Goal: Information Seeking & Learning: Learn about a topic

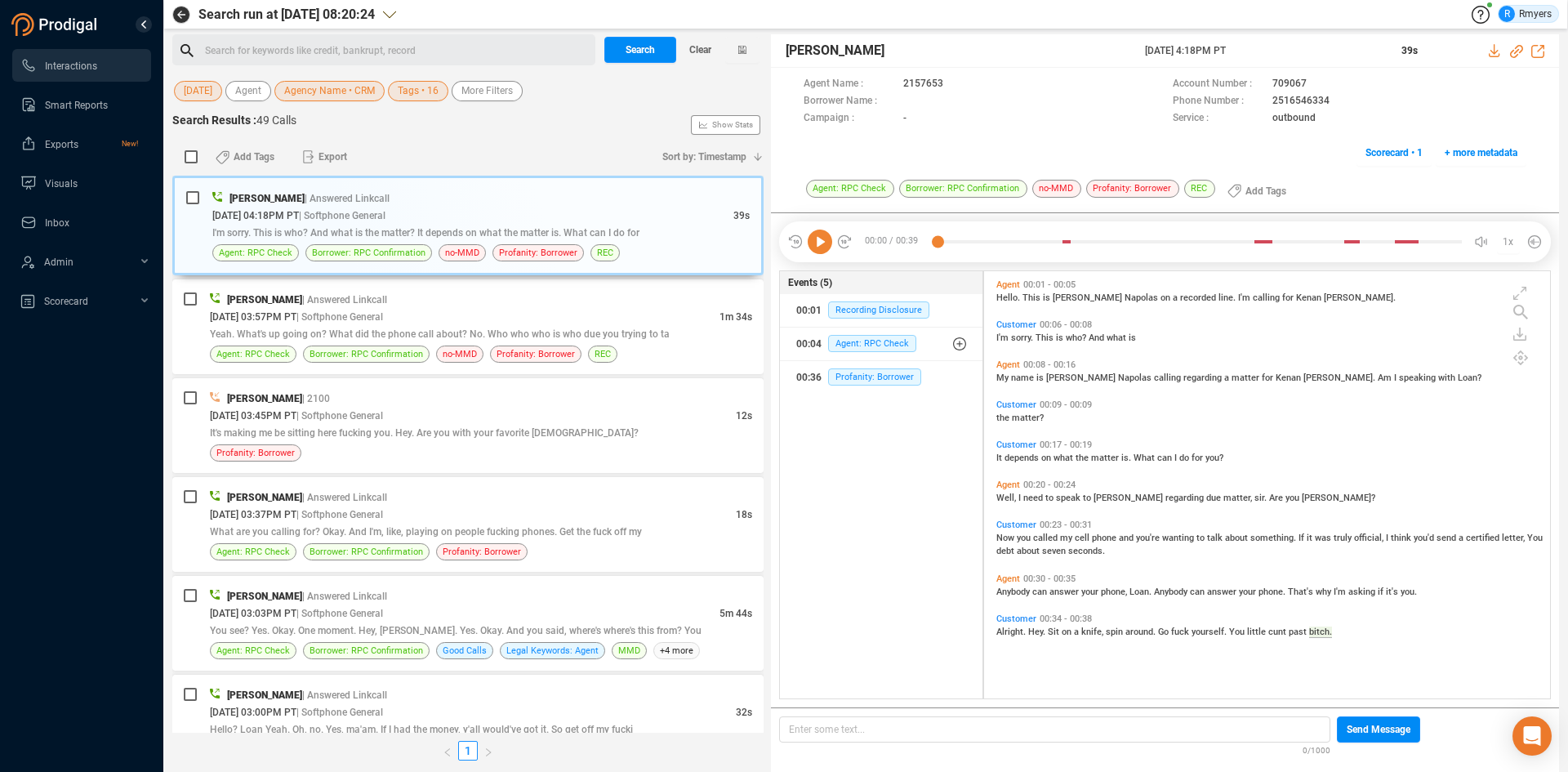
scroll to position [423, 558]
click at [707, 48] on span "Clear" at bounding box center [700, 49] width 22 height 26
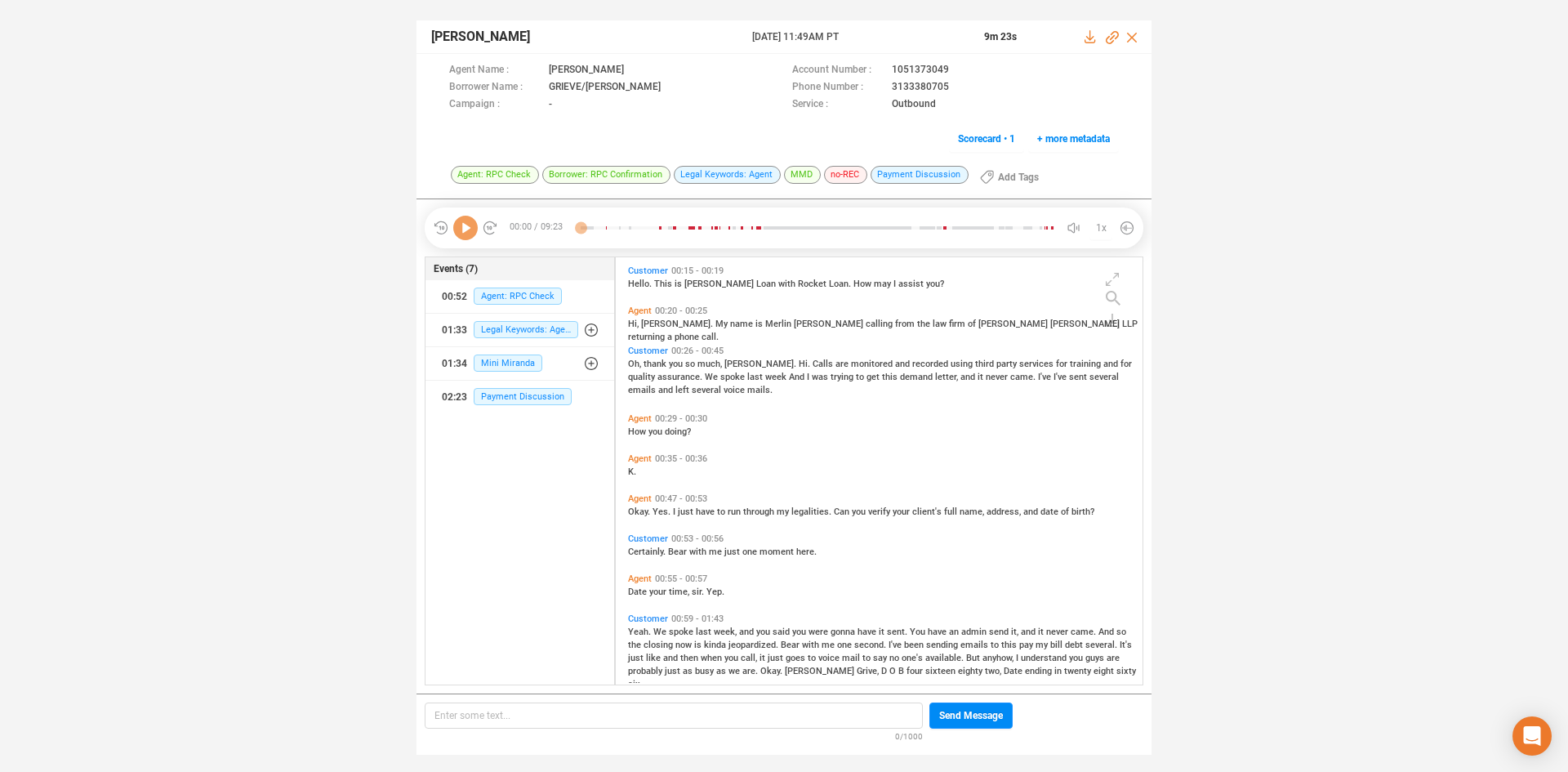
scroll to position [423, 519]
click at [467, 229] on icon at bounding box center [465, 228] width 25 height 25
click at [461, 233] on icon at bounding box center [465, 228] width 25 height 25
click at [605, 229] on div at bounding box center [818, 228] width 474 height 25
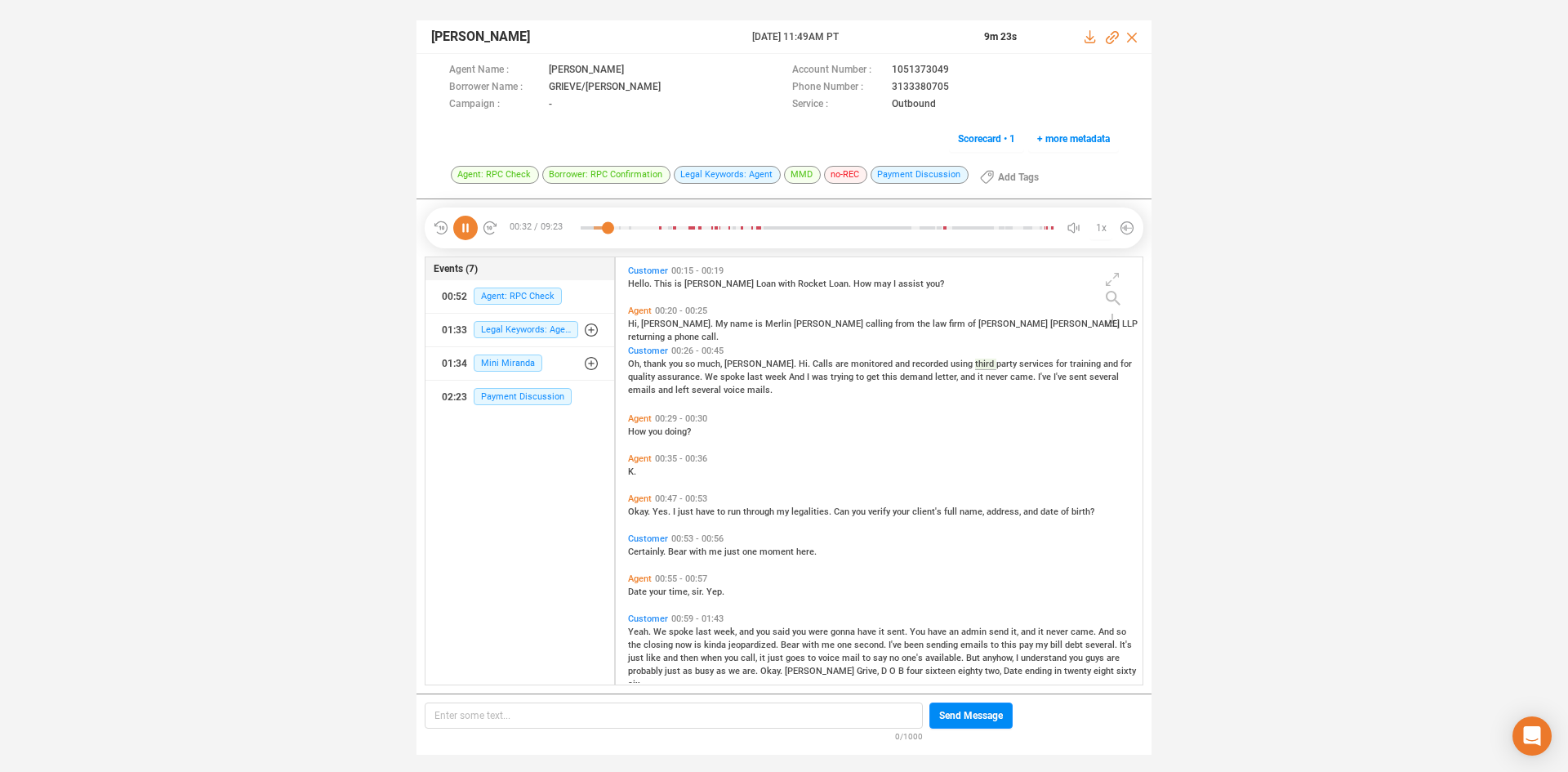
click at [627, 327] on div "Agent 00:20 - 00:25 Hi, Jason. My name is Merlin Davis calling from the law fir…" at bounding box center [883, 323] width 519 height 45
click at [631, 325] on span "Hi," at bounding box center [634, 323] width 13 height 11
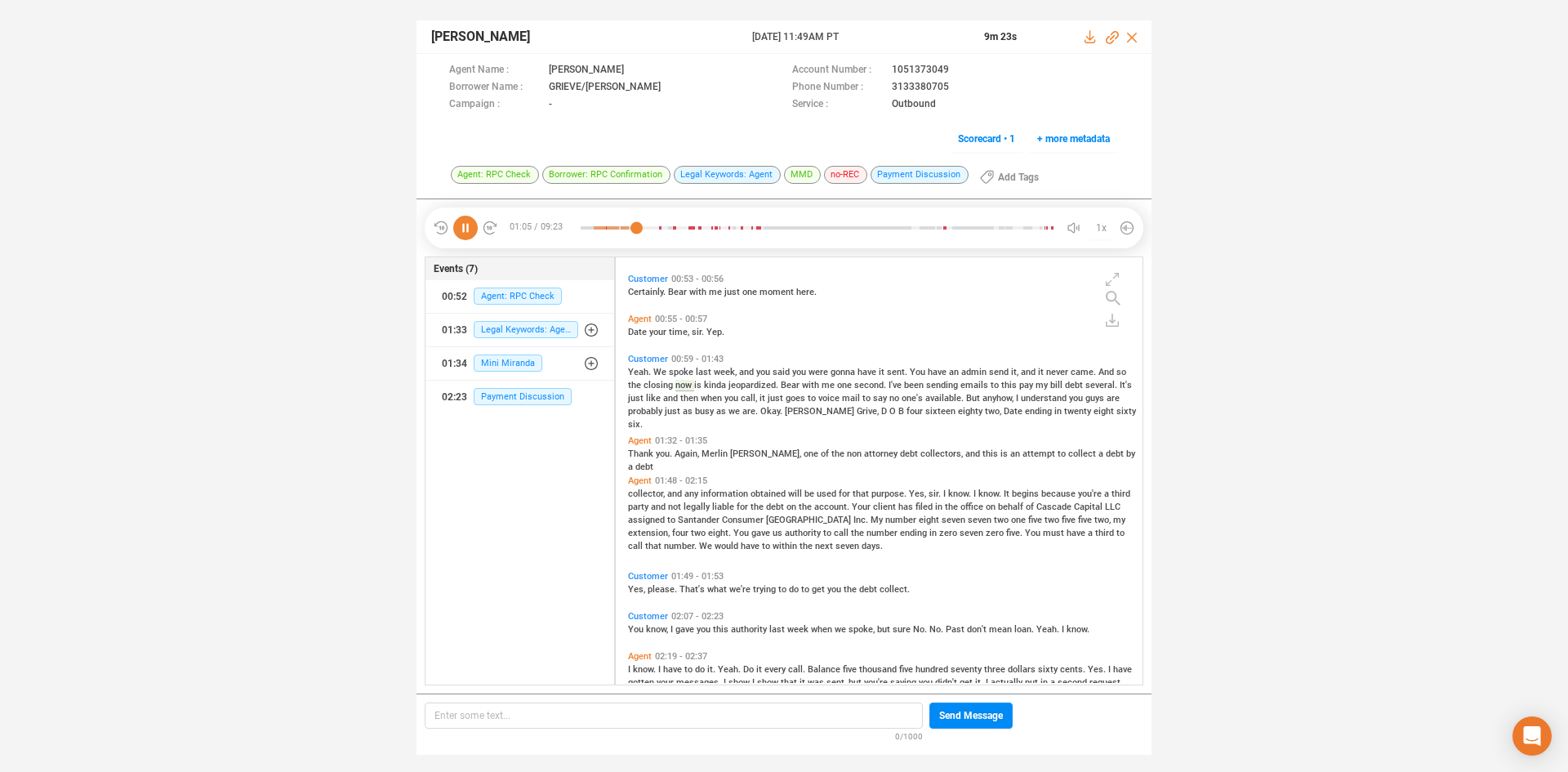
scroll to position [341, 0]
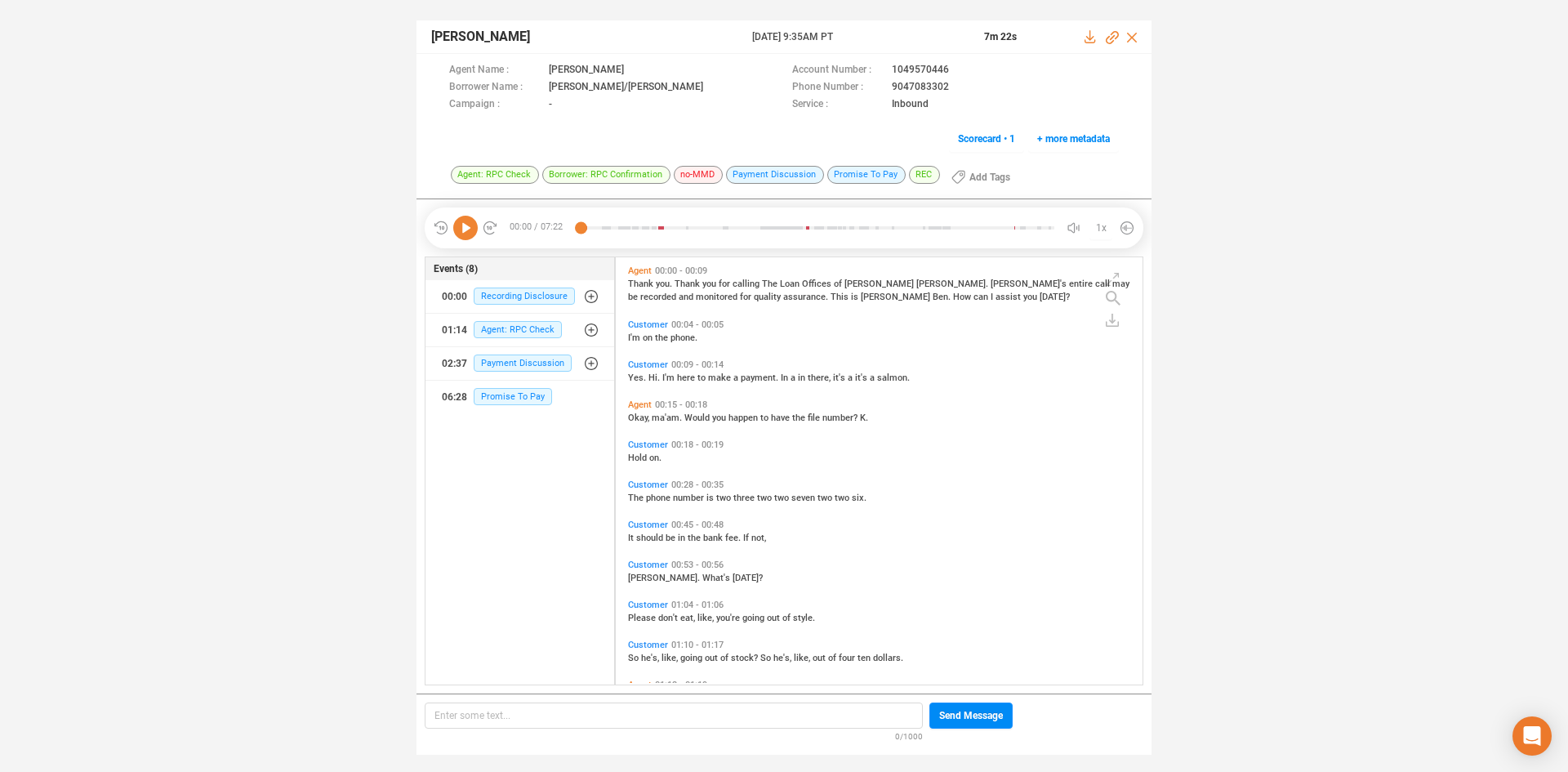
scroll to position [423, 519]
click at [467, 234] on icon at bounding box center [465, 228] width 25 height 25
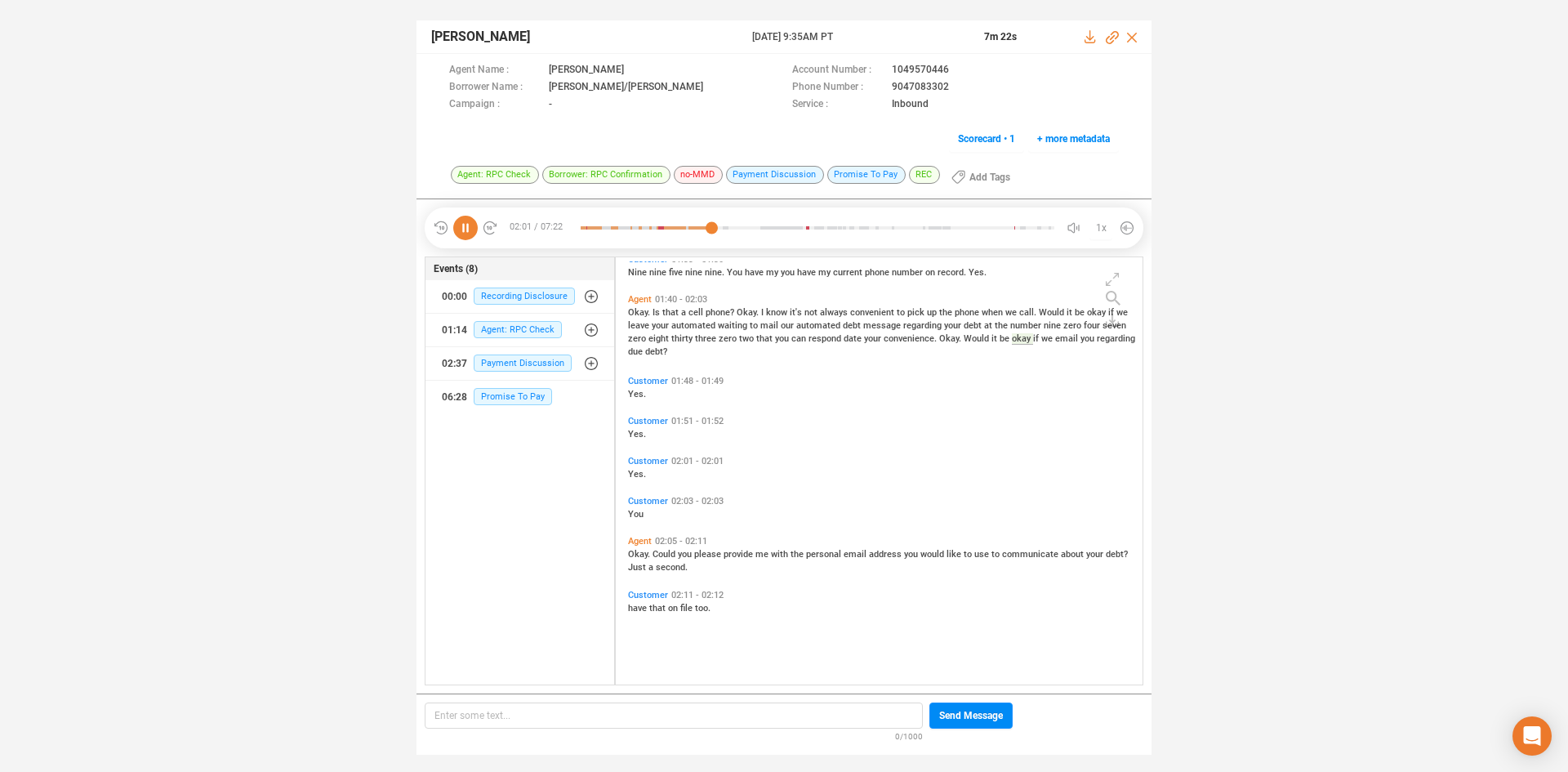
scroll to position [418, 0]
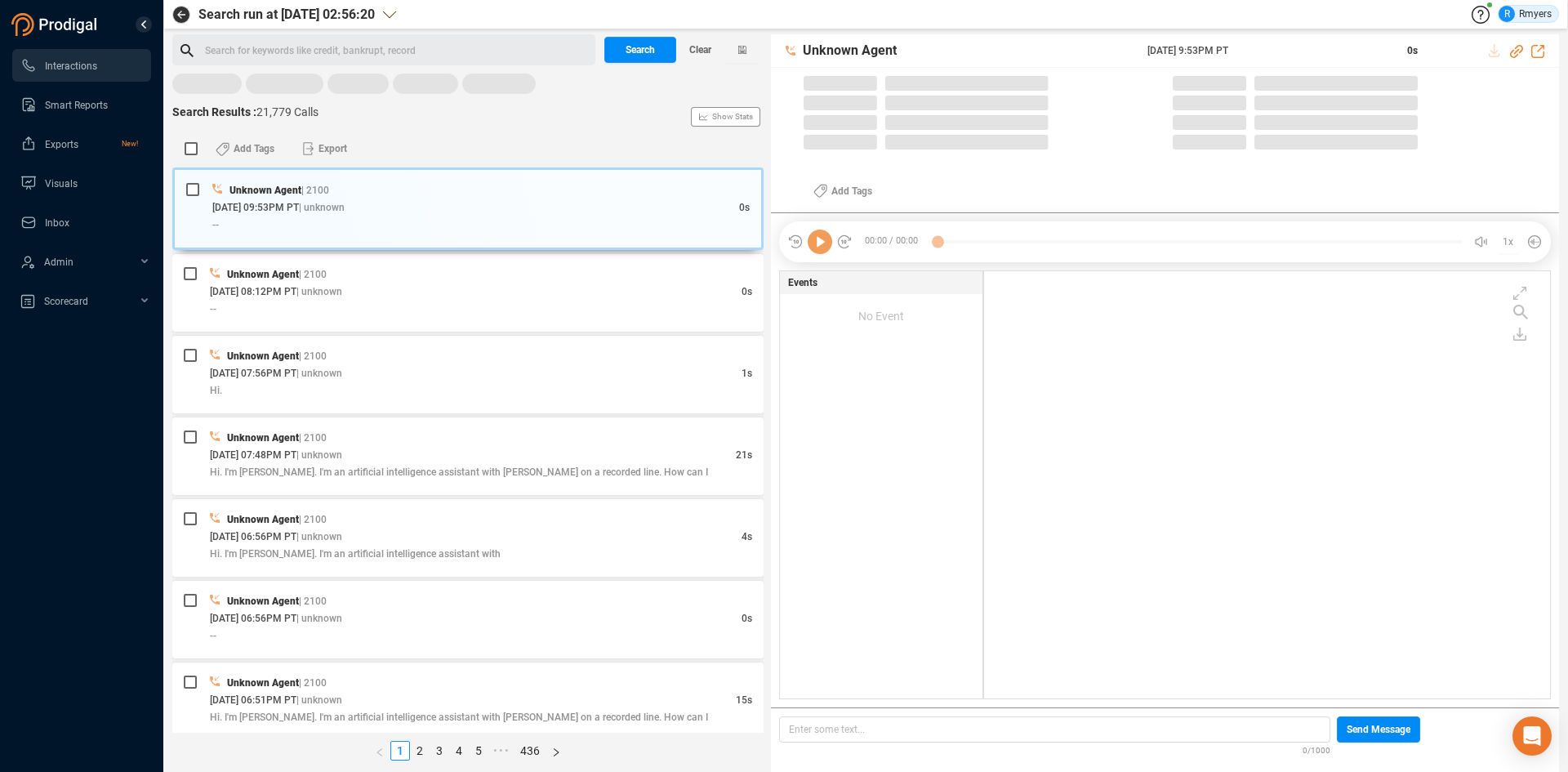
scroll to position [5, 9]
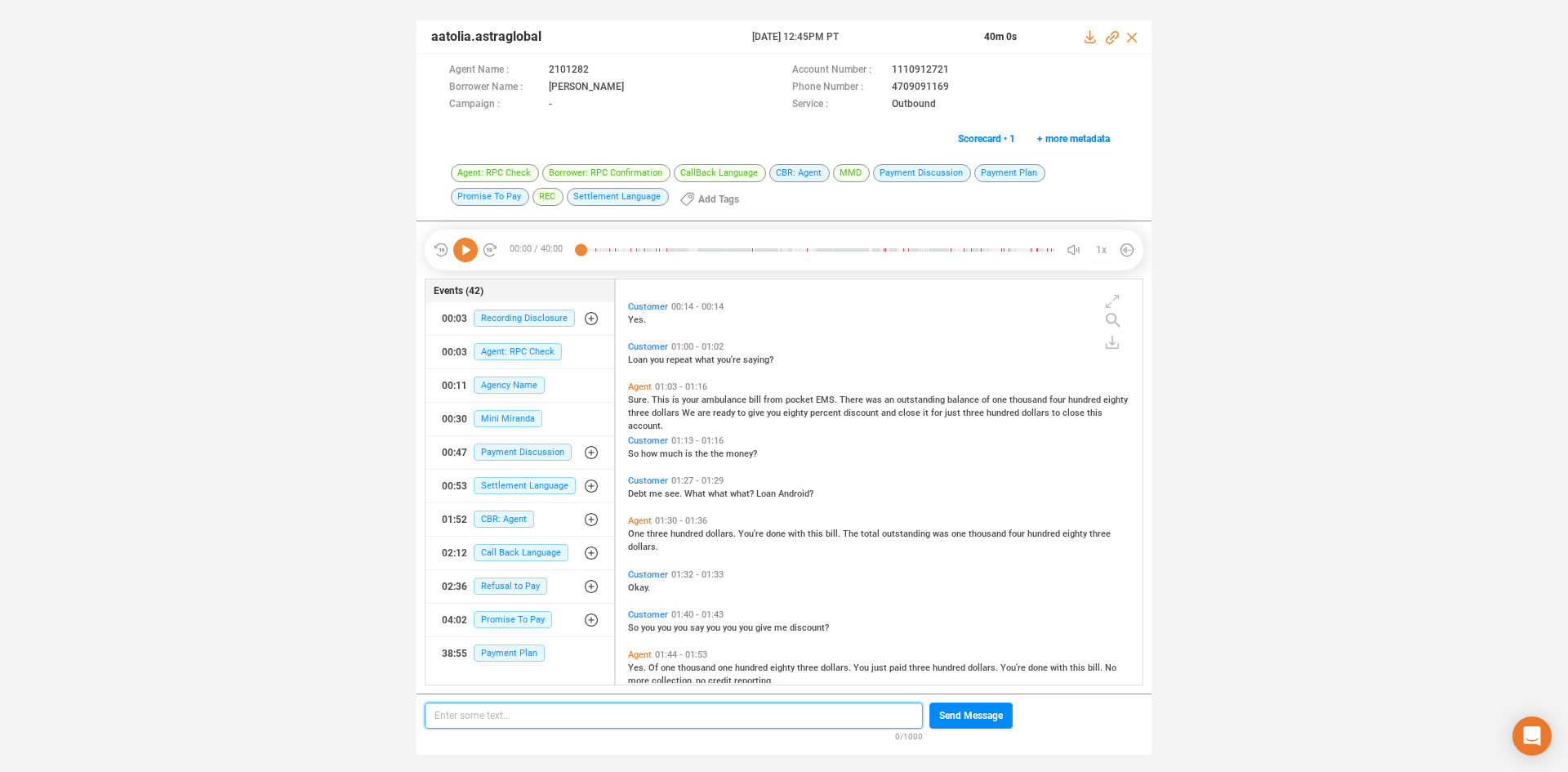
scroll to position [245, 0]
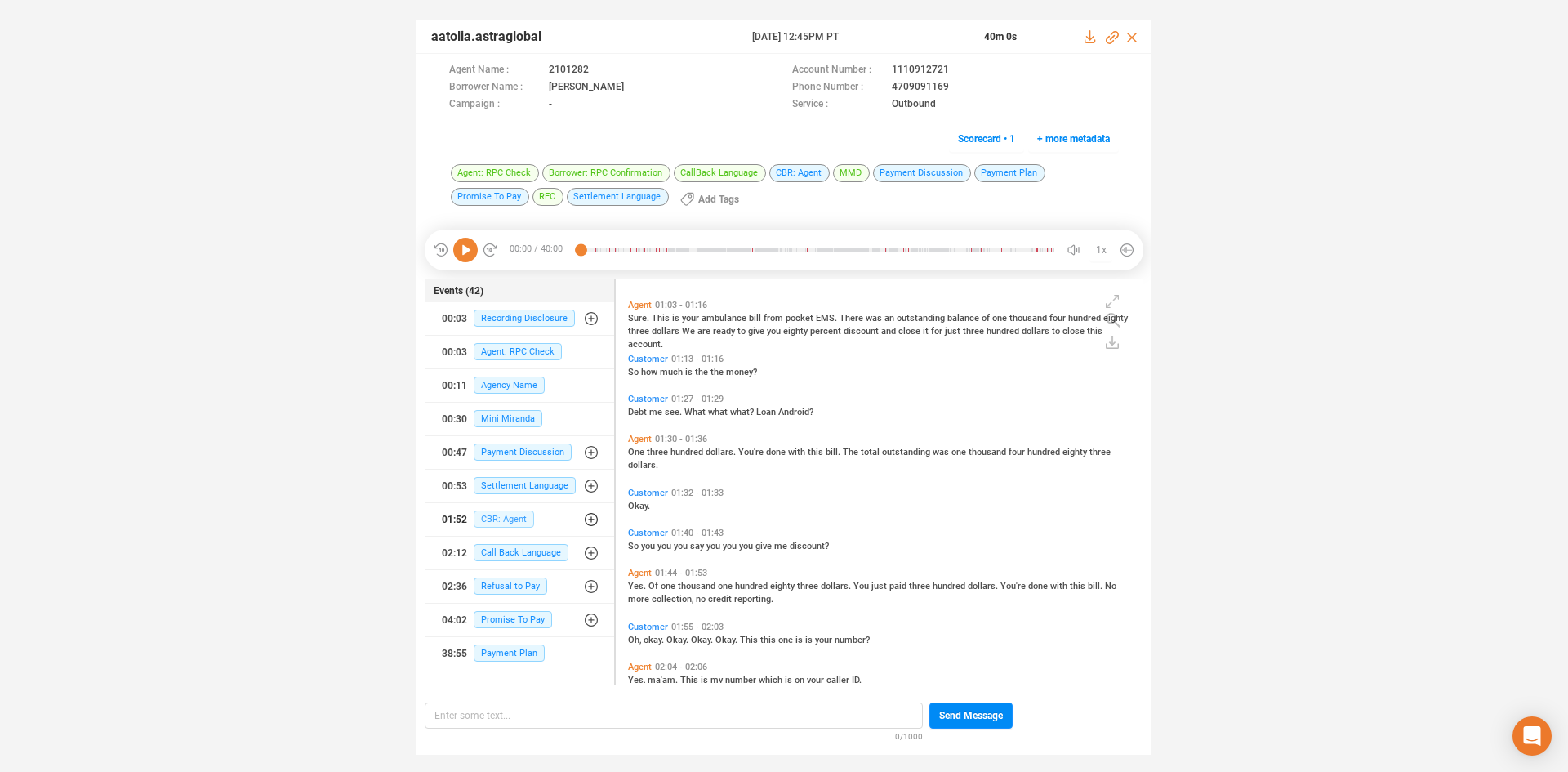
click at [512, 521] on span "CBR: Agent" at bounding box center [504, 519] width 60 height 17
click at [517, 549] on span "CBR: Agent" at bounding box center [516, 552] width 60 height 17
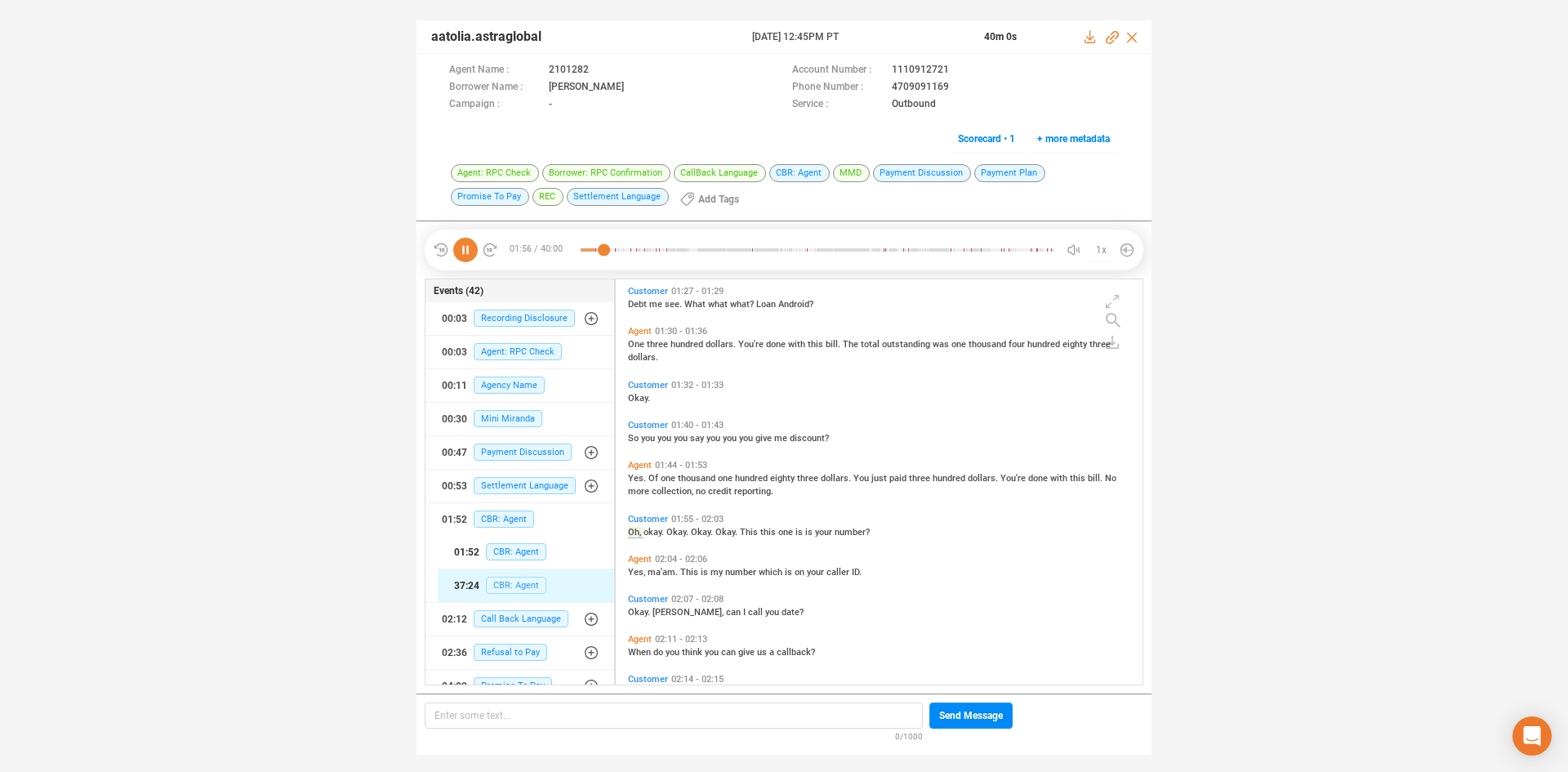
scroll to position [400, 0]
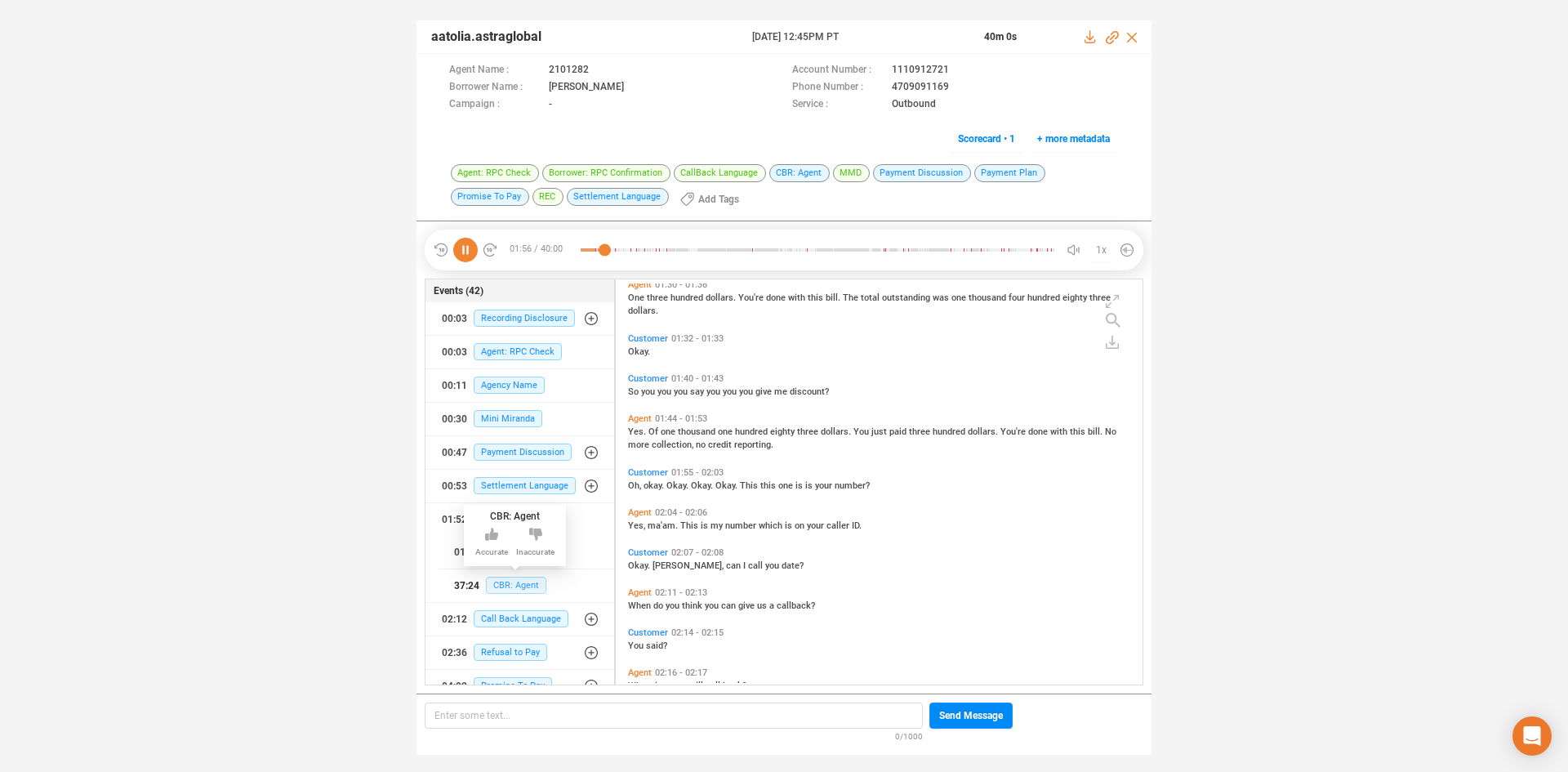
click at [516, 586] on span "CBR: Agent" at bounding box center [516, 585] width 60 height 17
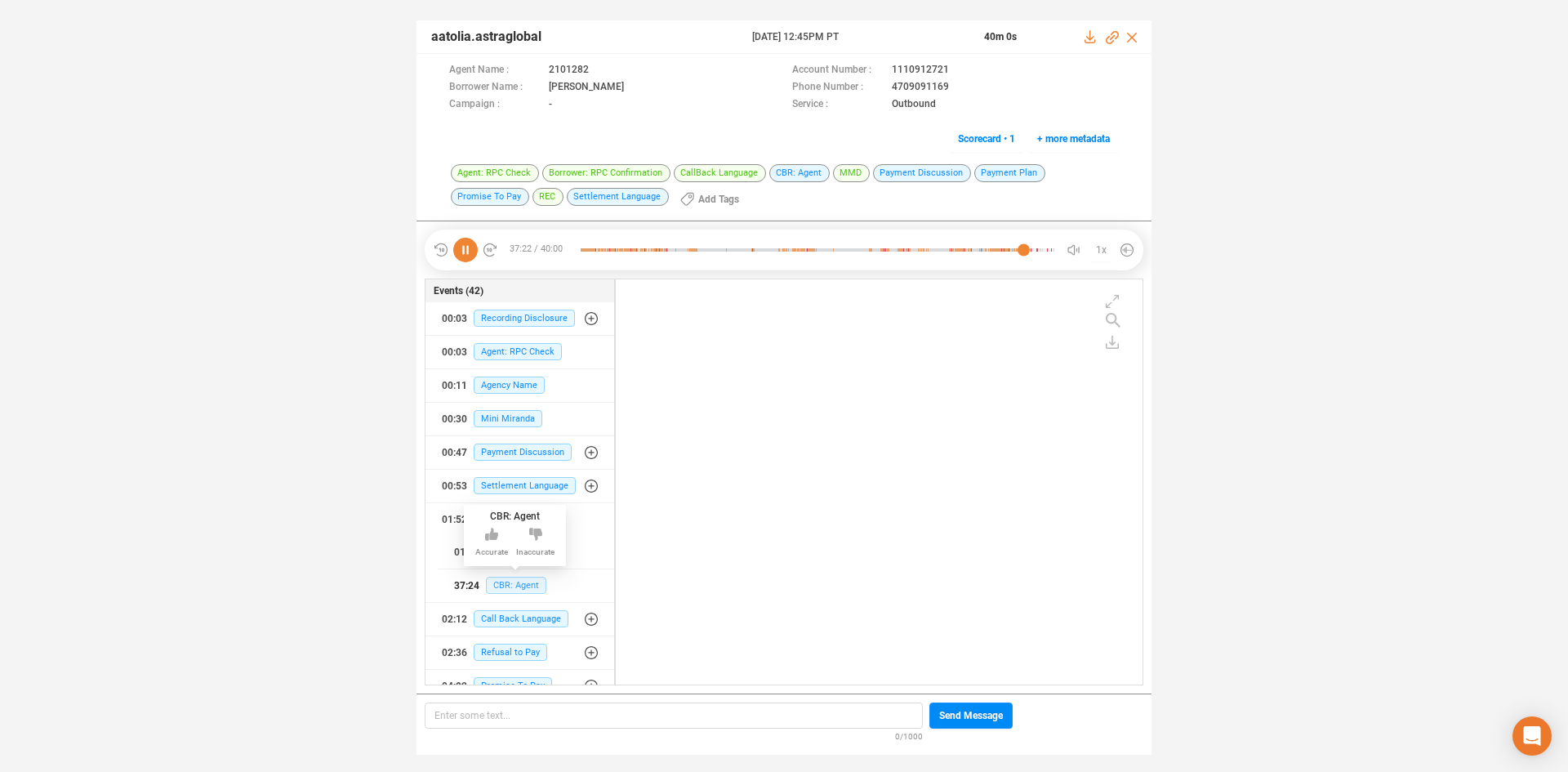
scroll to position [10708, 0]
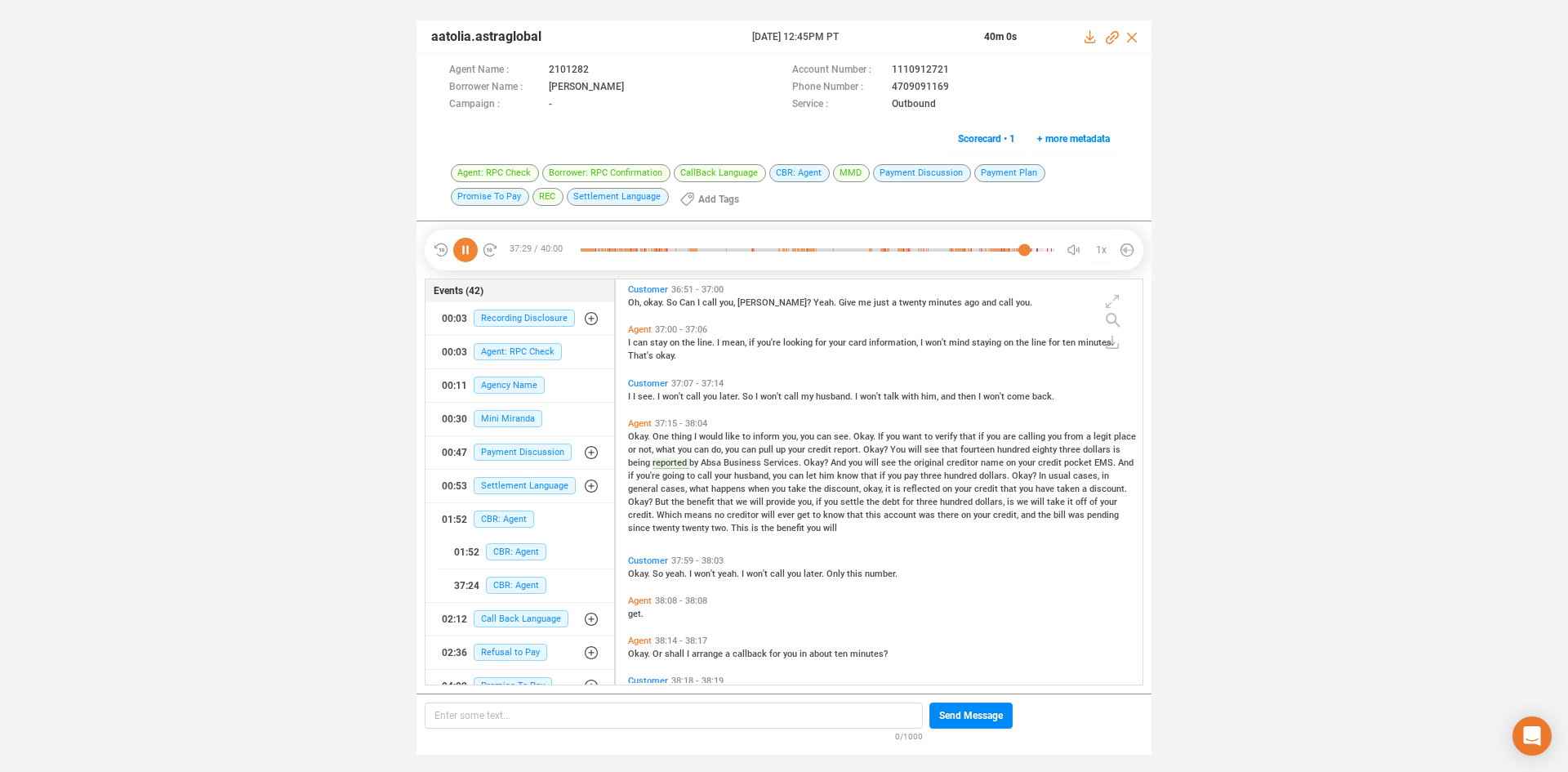
click at [467, 254] on icon at bounding box center [465, 250] width 25 height 25
click at [512, 547] on span "CBR: Agent" at bounding box center [516, 552] width 60 height 17
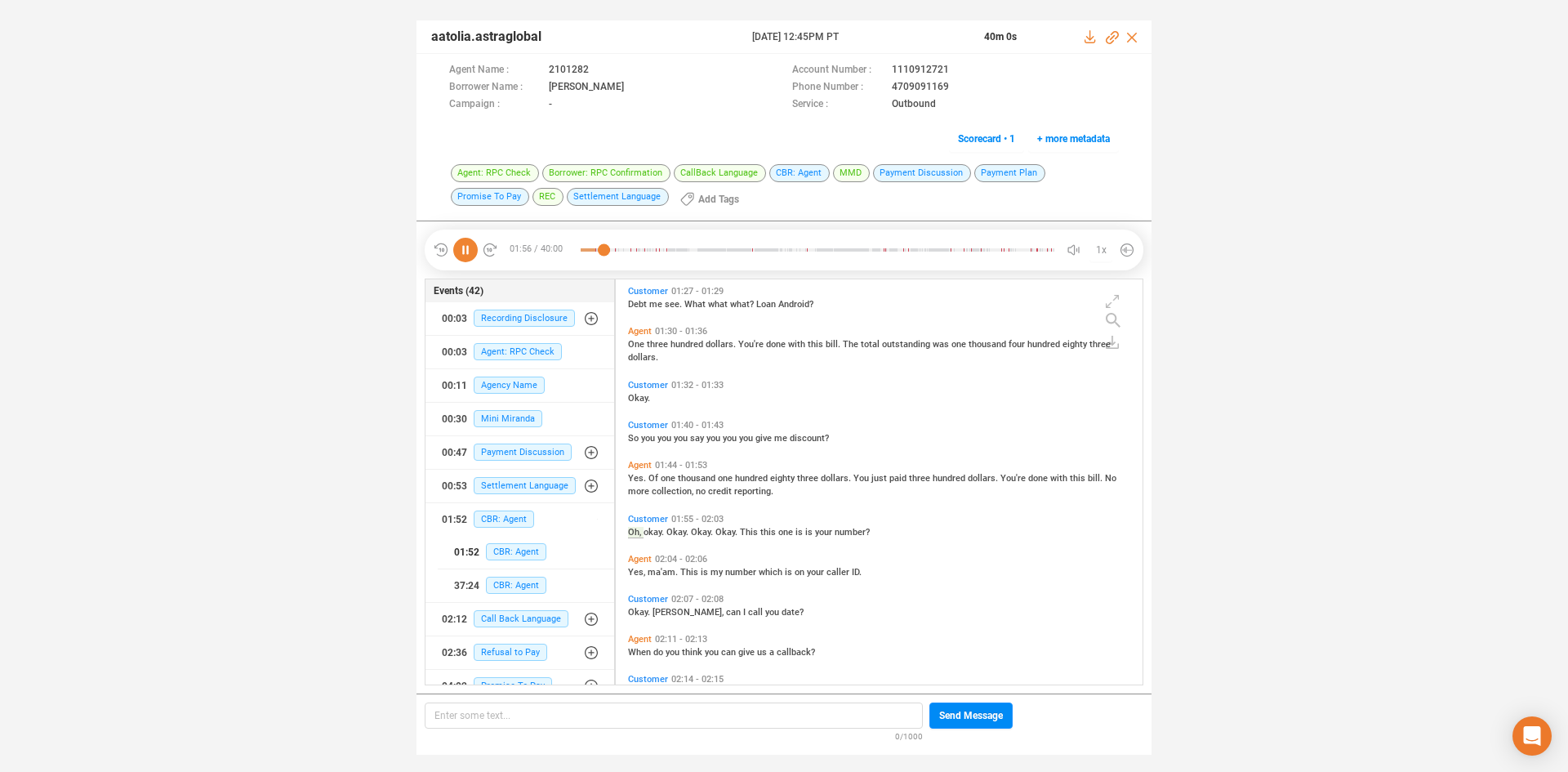
scroll to position [400, 0]
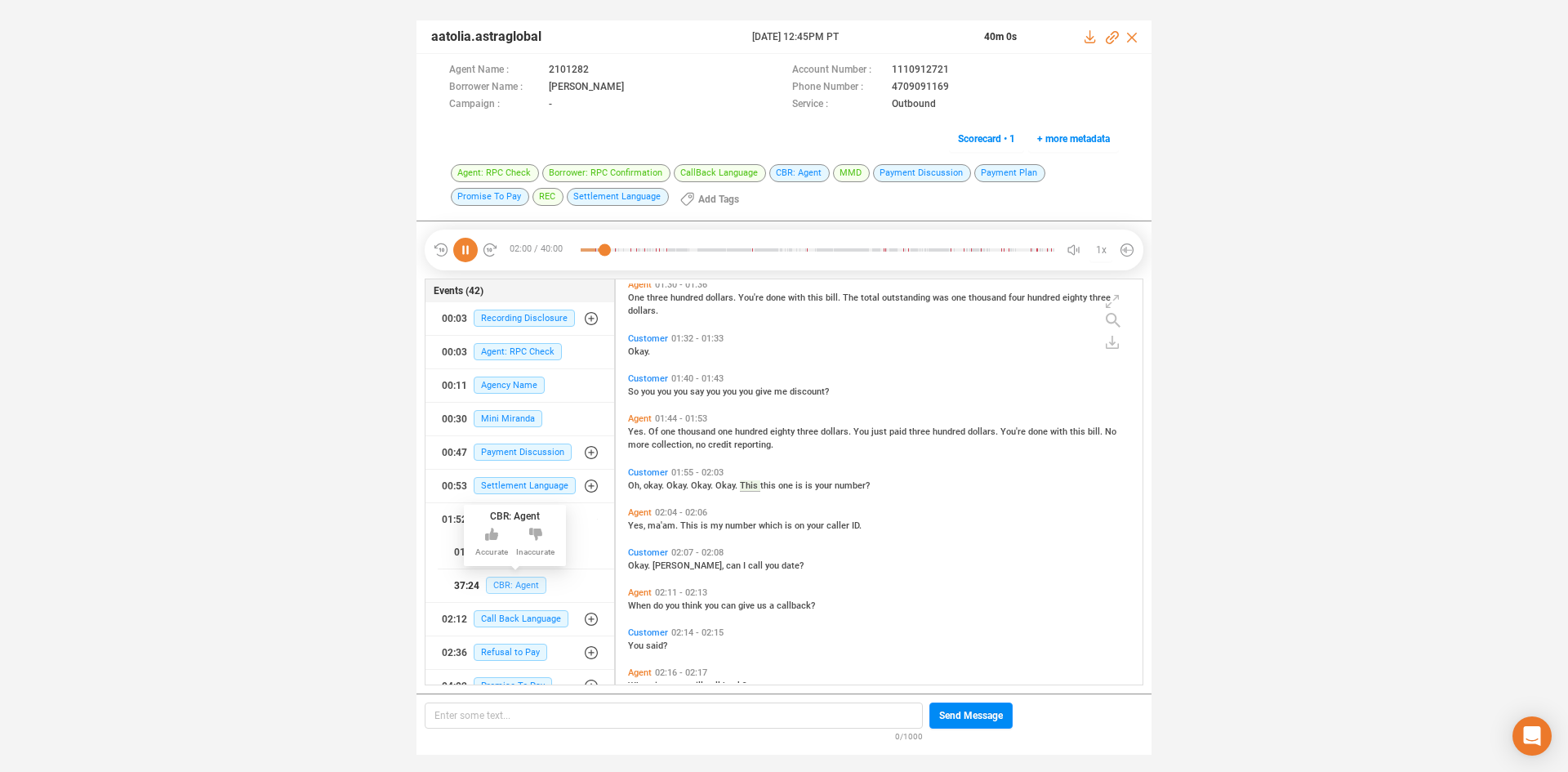
click at [497, 585] on span "CBR: Agent" at bounding box center [516, 585] width 60 height 17
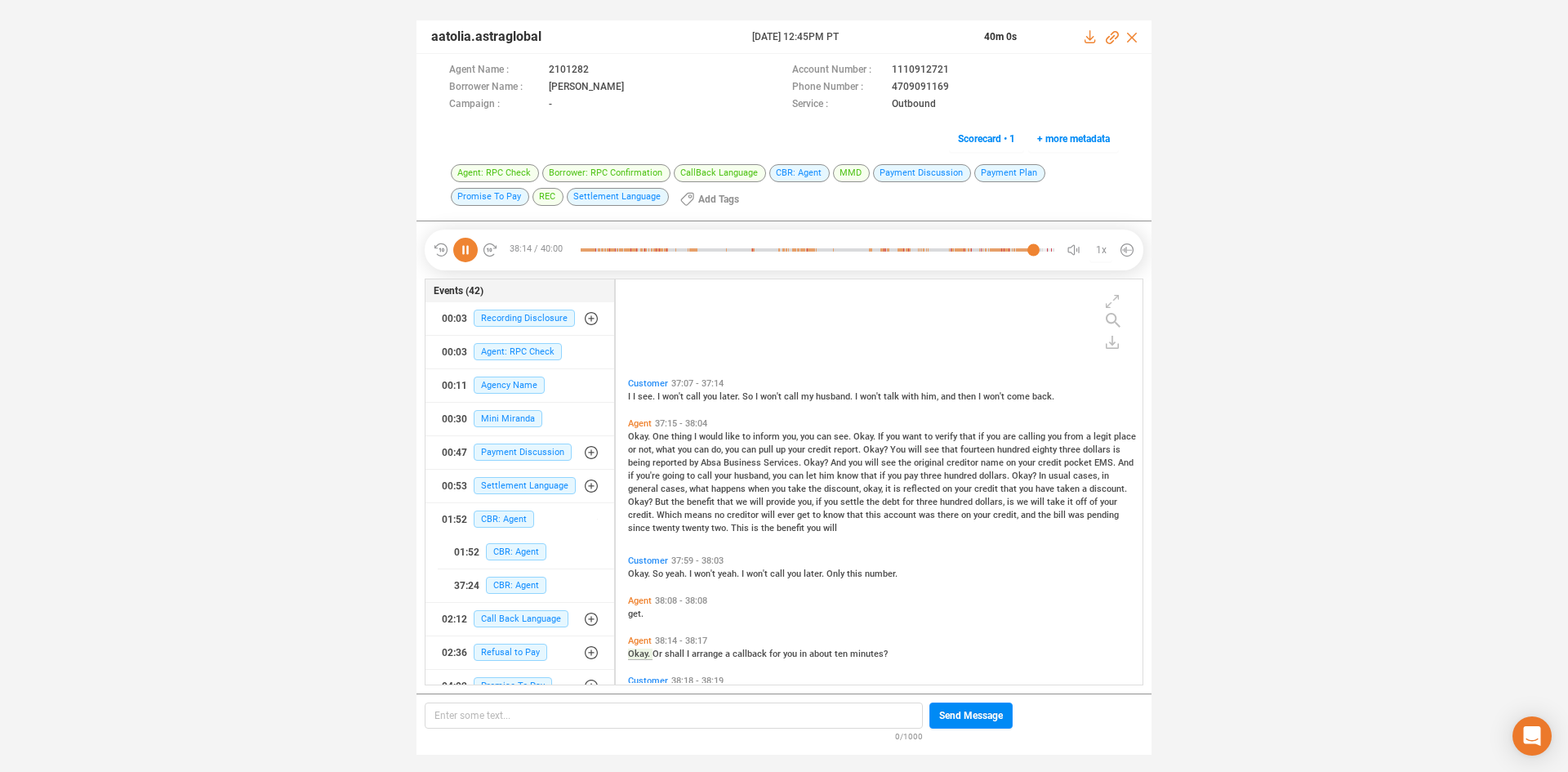
scroll to position [10877, 0]
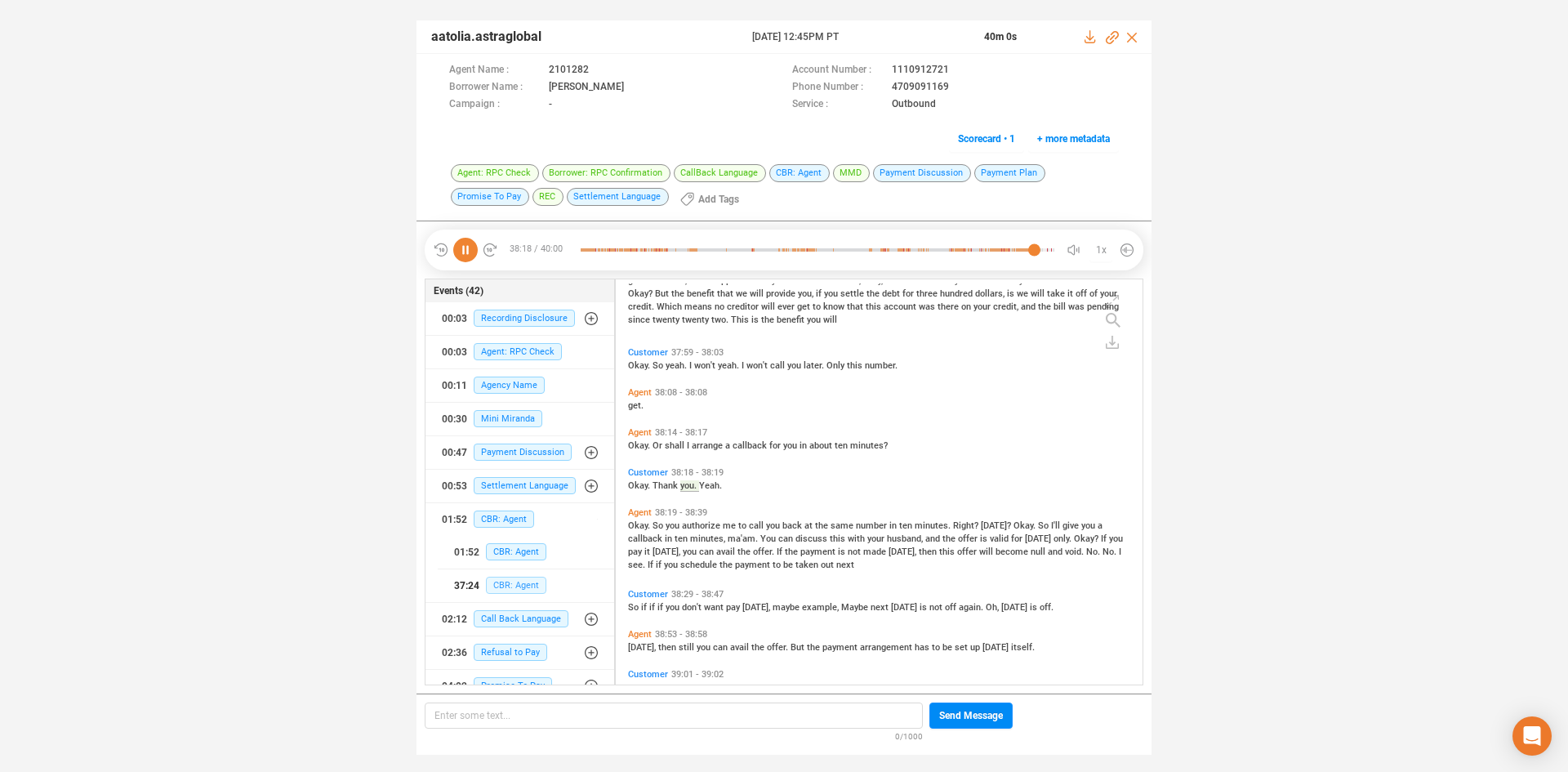
click at [505, 586] on span "CBR: Agent" at bounding box center [516, 585] width 60 height 17
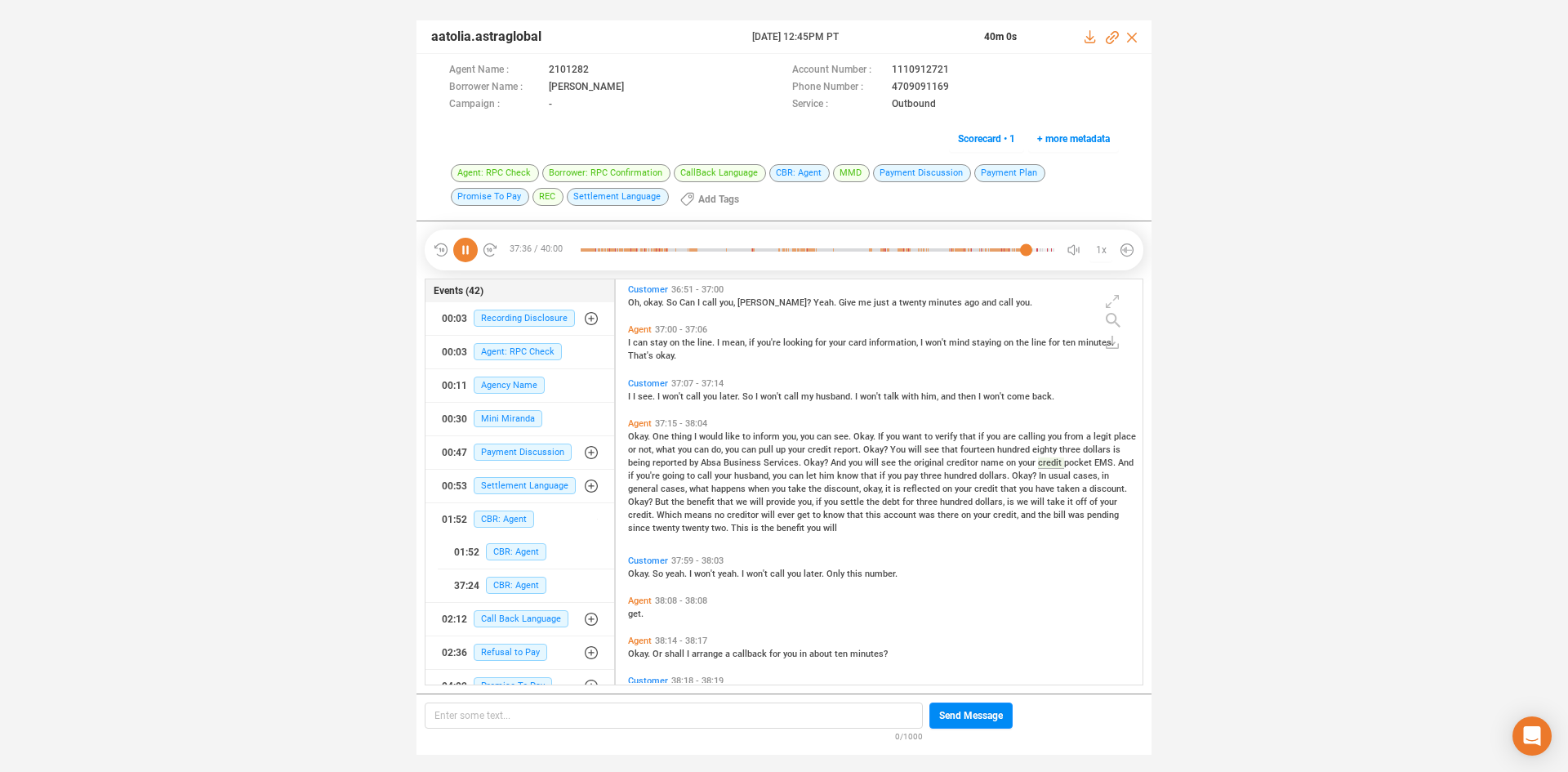
click at [637, 476] on span "you're" at bounding box center [649, 476] width 26 height 11
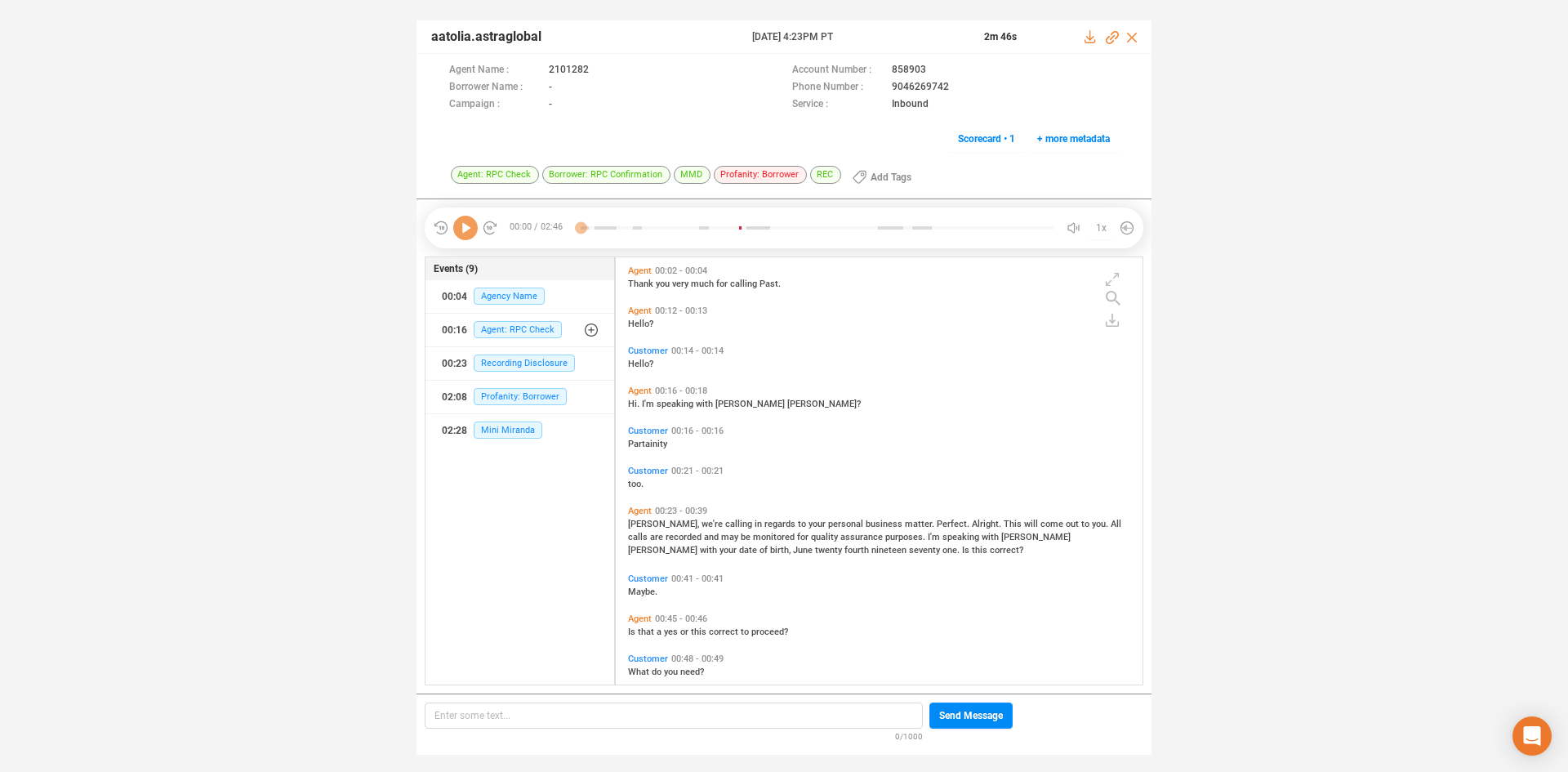
scroll to position [423, 519]
click at [466, 232] on icon at bounding box center [465, 228] width 25 height 25
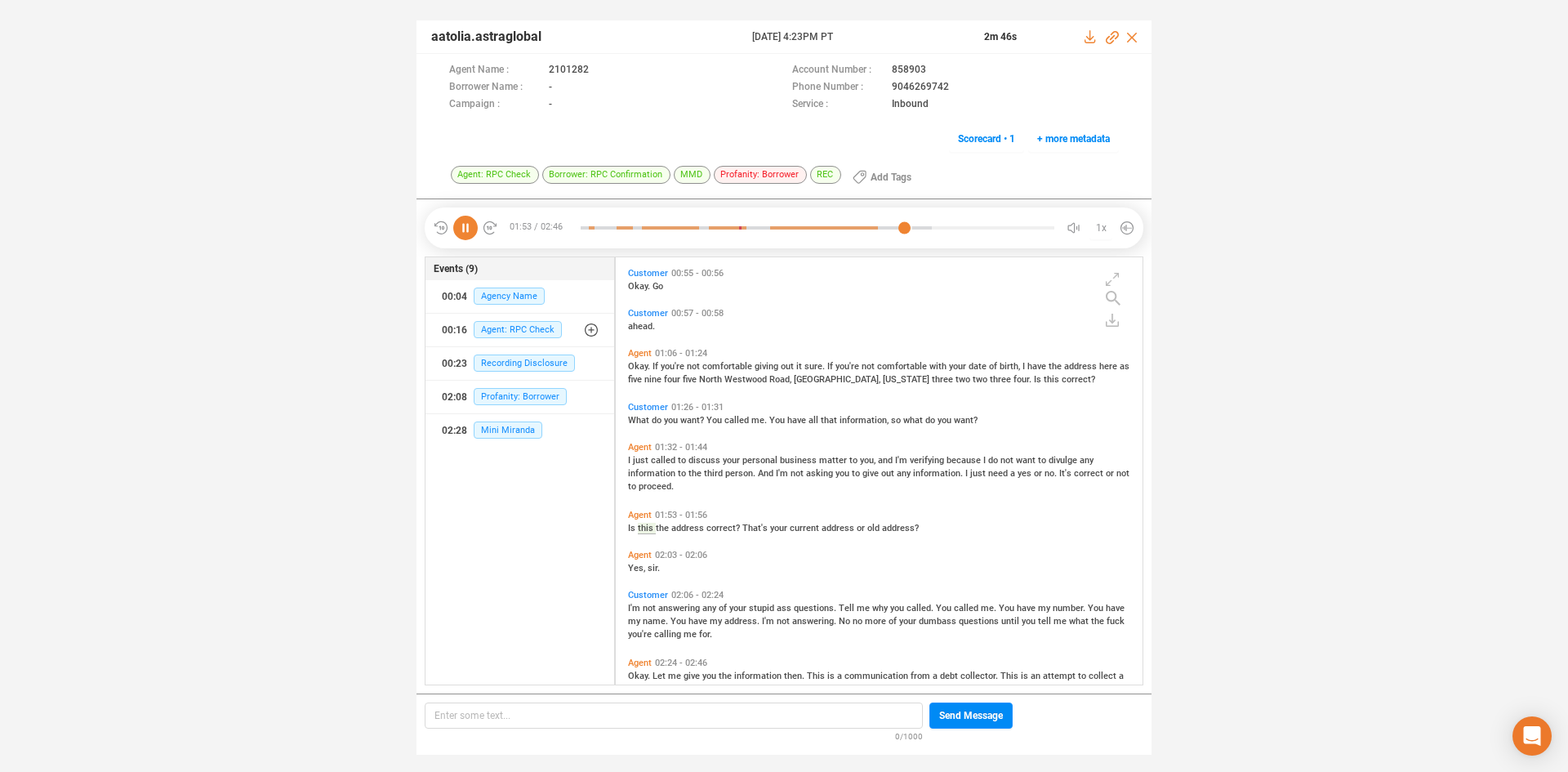
scroll to position [530, 0]
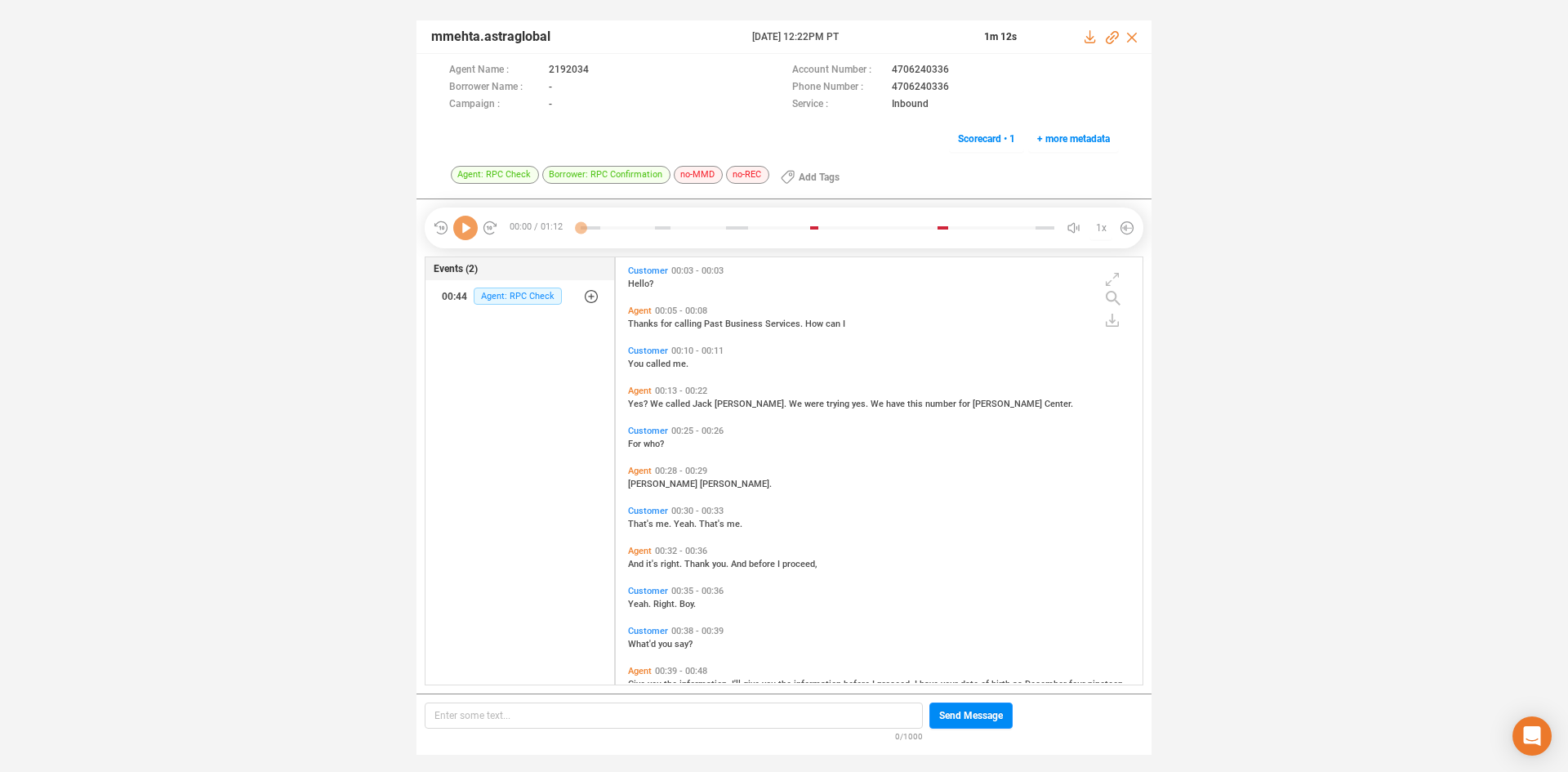
scroll to position [423, 519]
click at [467, 234] on icon at bounding box center [465, 228] width 25 height 25
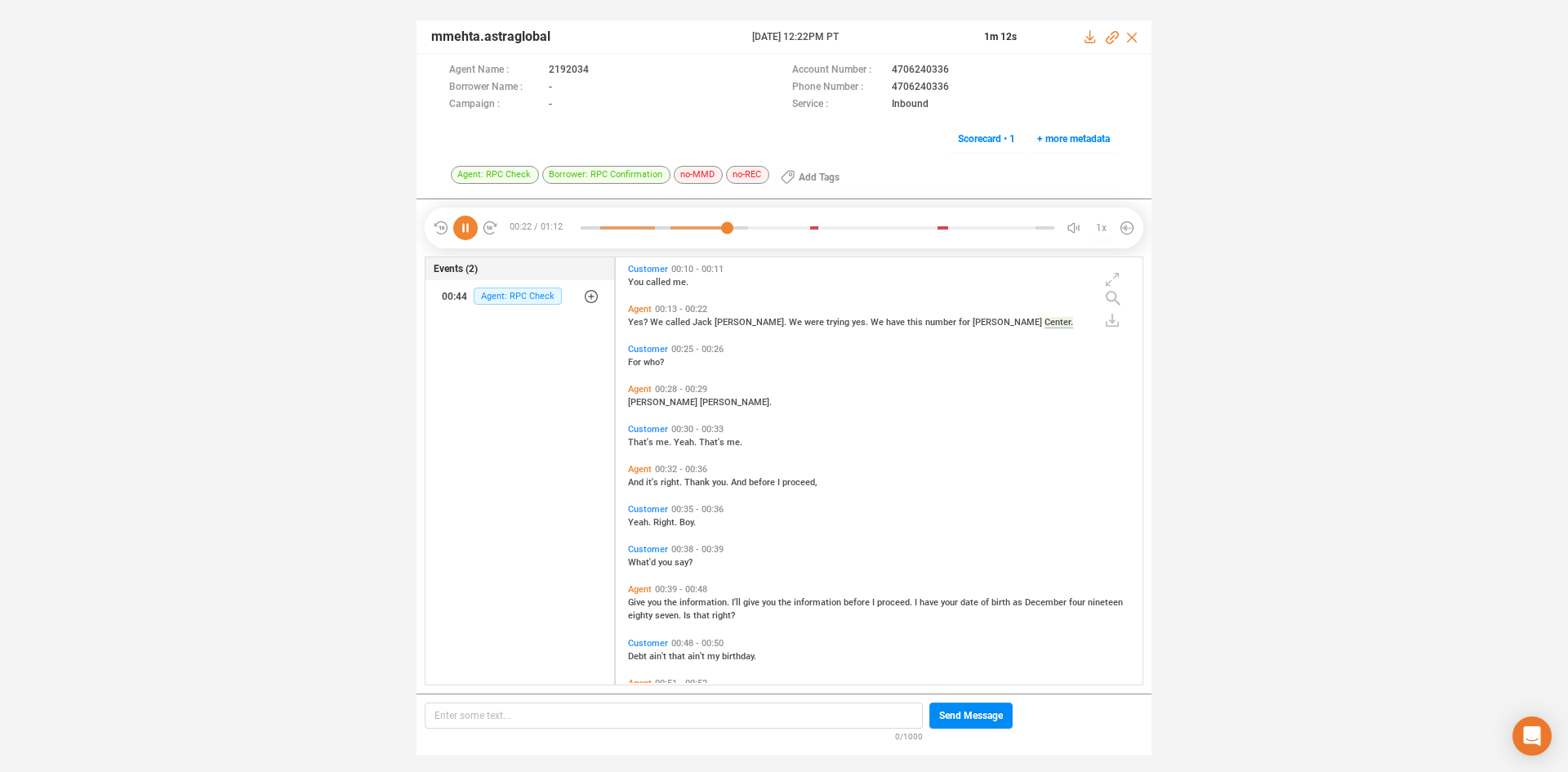
click at [645, 598] on span "Give" at bounding box center [638, 602] width 19 height 11
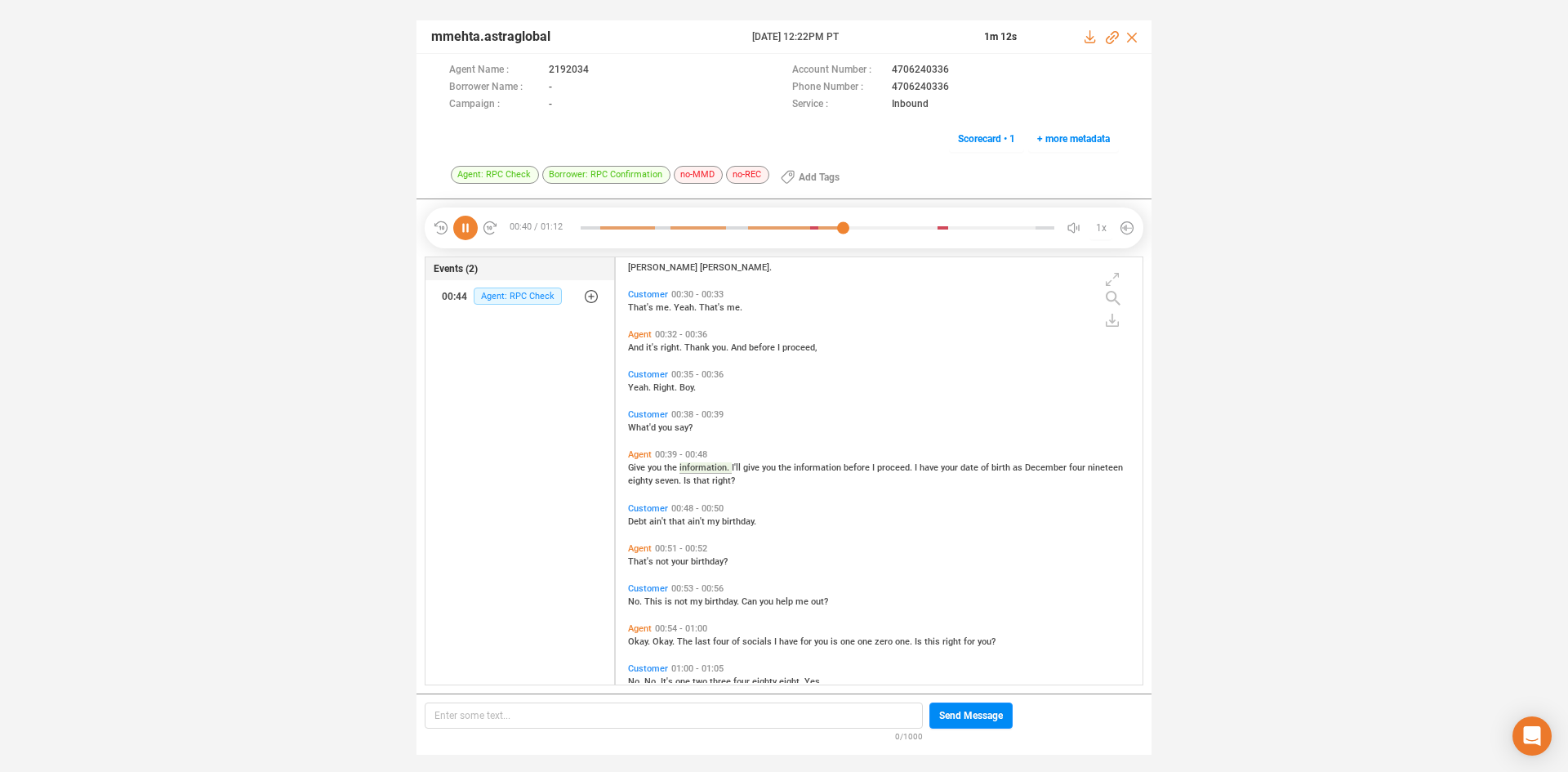
scroll to position [285, 0]
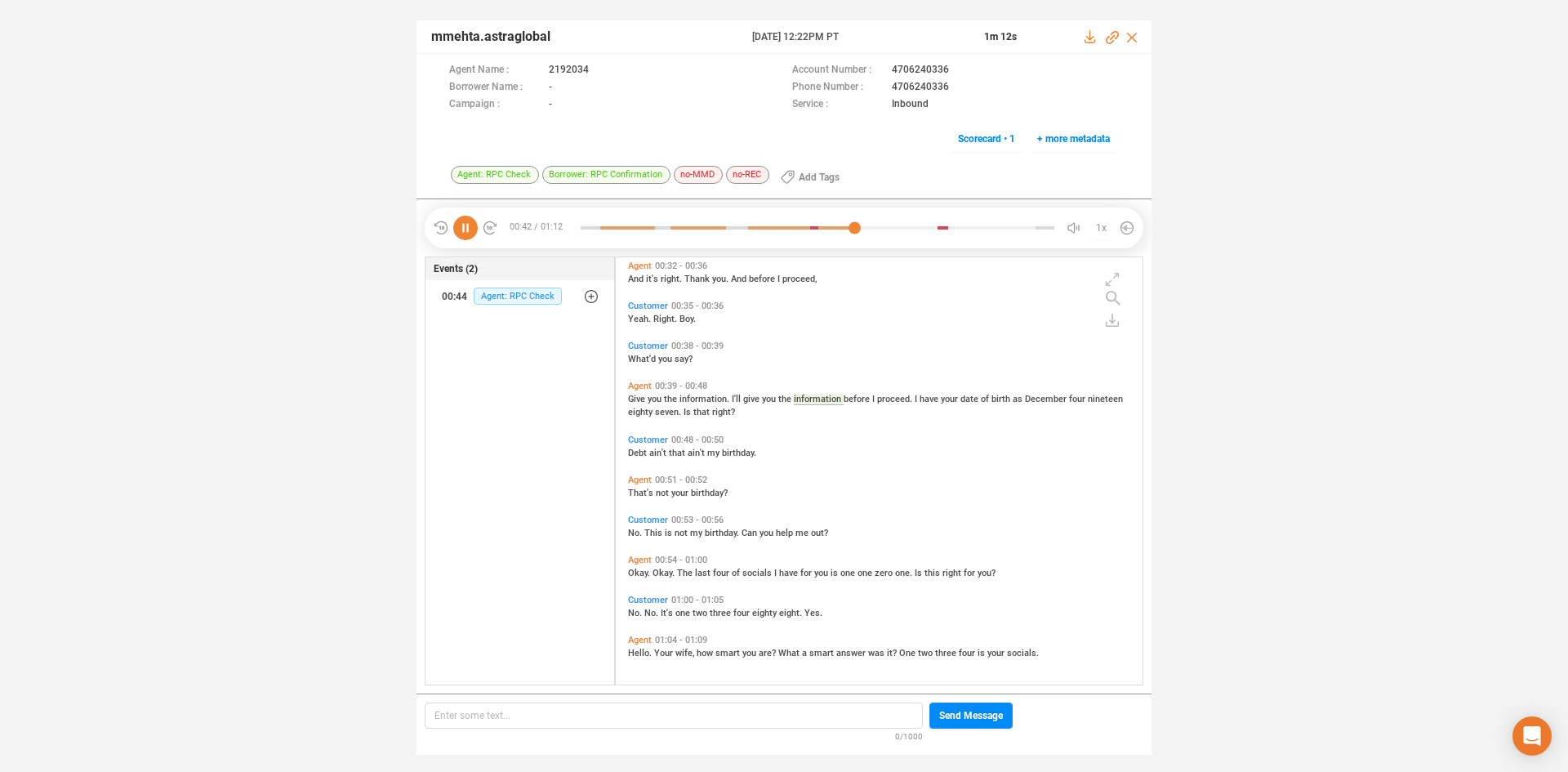
click at [636, 572] on span "Okay." at bounding box center [640, 572] width 25 height 11
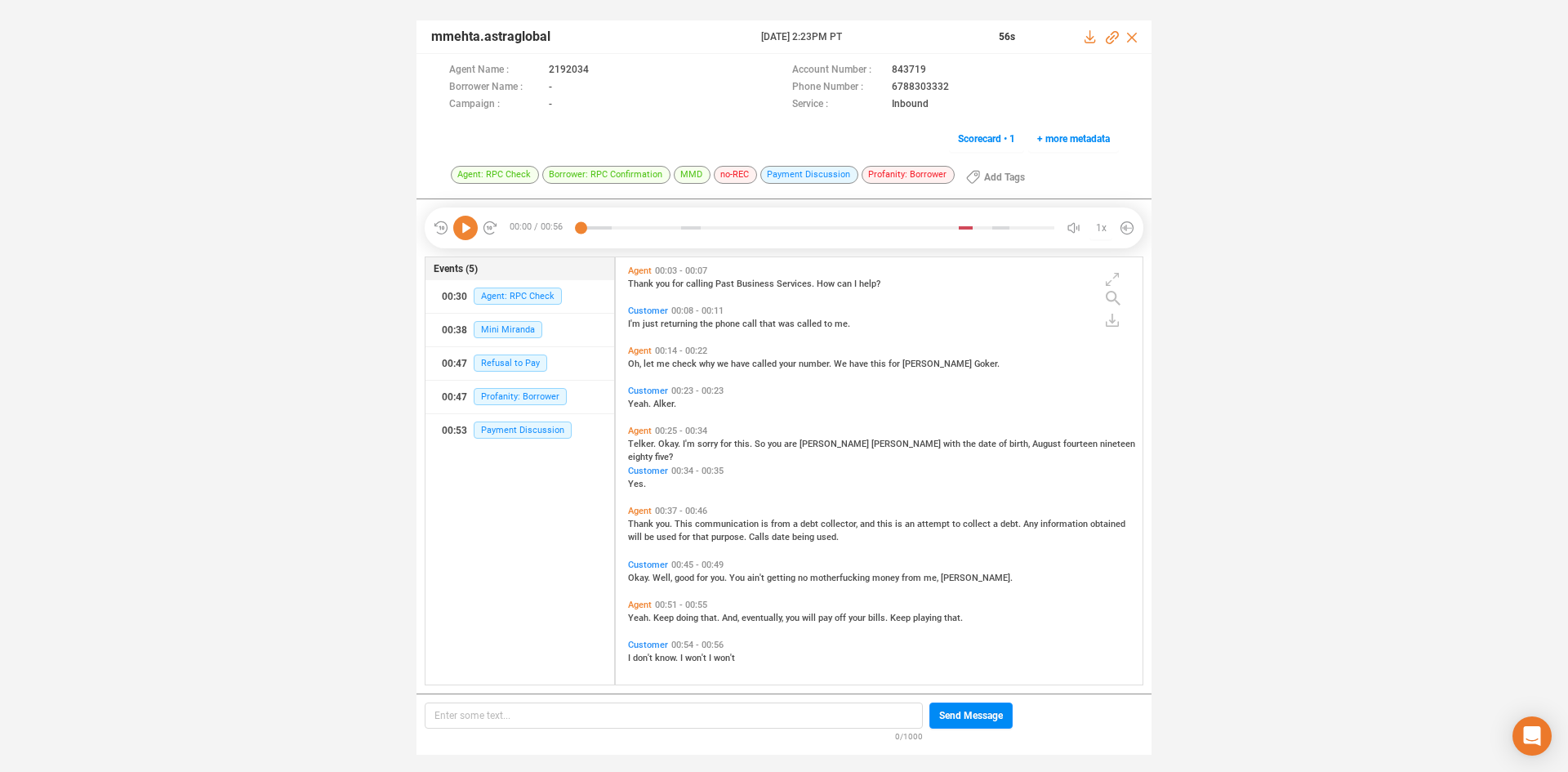
scroll to position [423, 519]
click at [469, 236] on icon at bounding box center [465, 228] width 25 height 25
click at [523, 423] on span "Payment Discussion" at bounding box center [523, 430] width 98 height 17
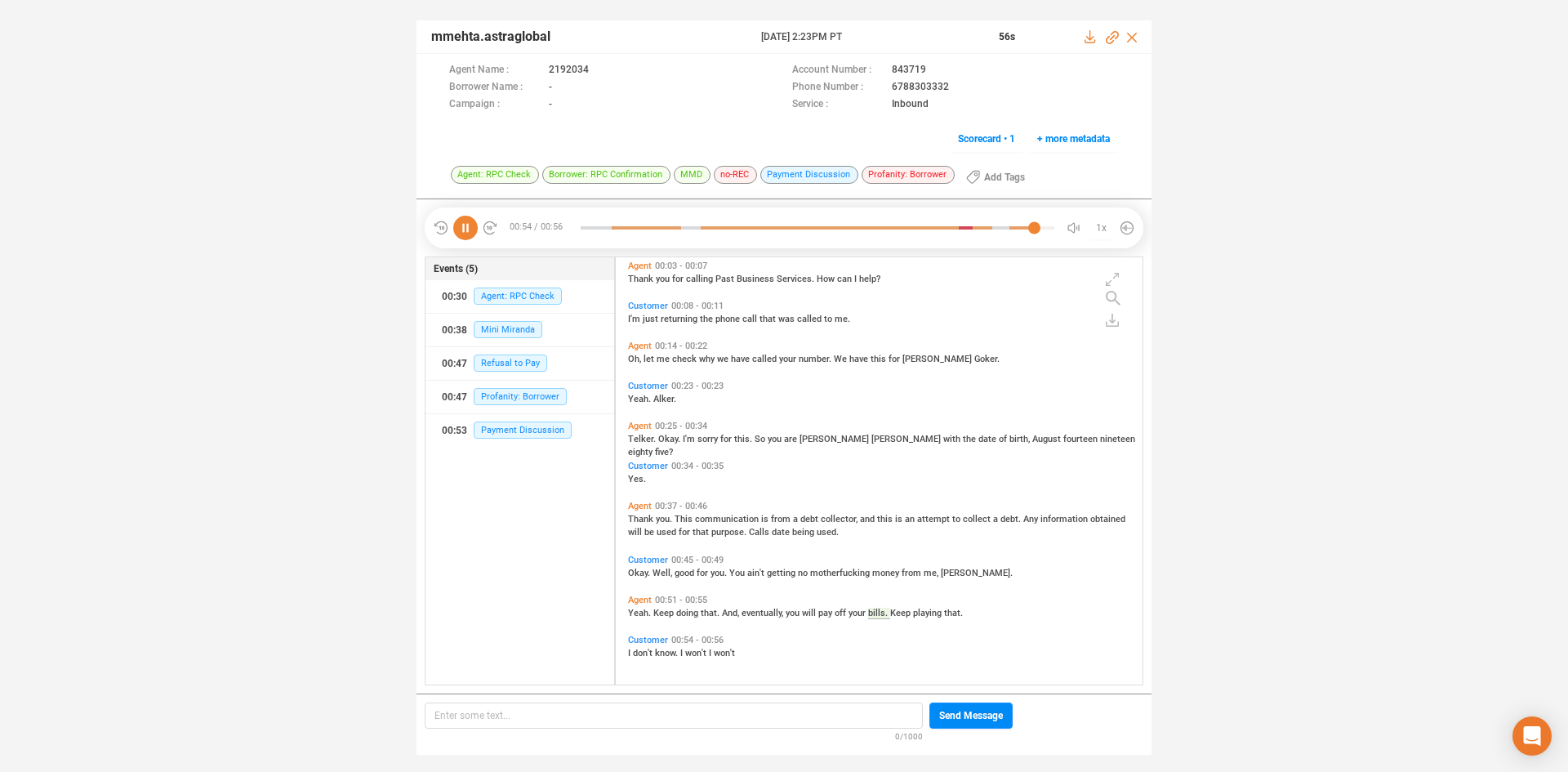
click at [639, 571] on span "Okay." at bounding box center [640, 572] width 25 height 11
click at [640, 520] on span "Thank" at bounding box center [642, 519] width 28 height 11
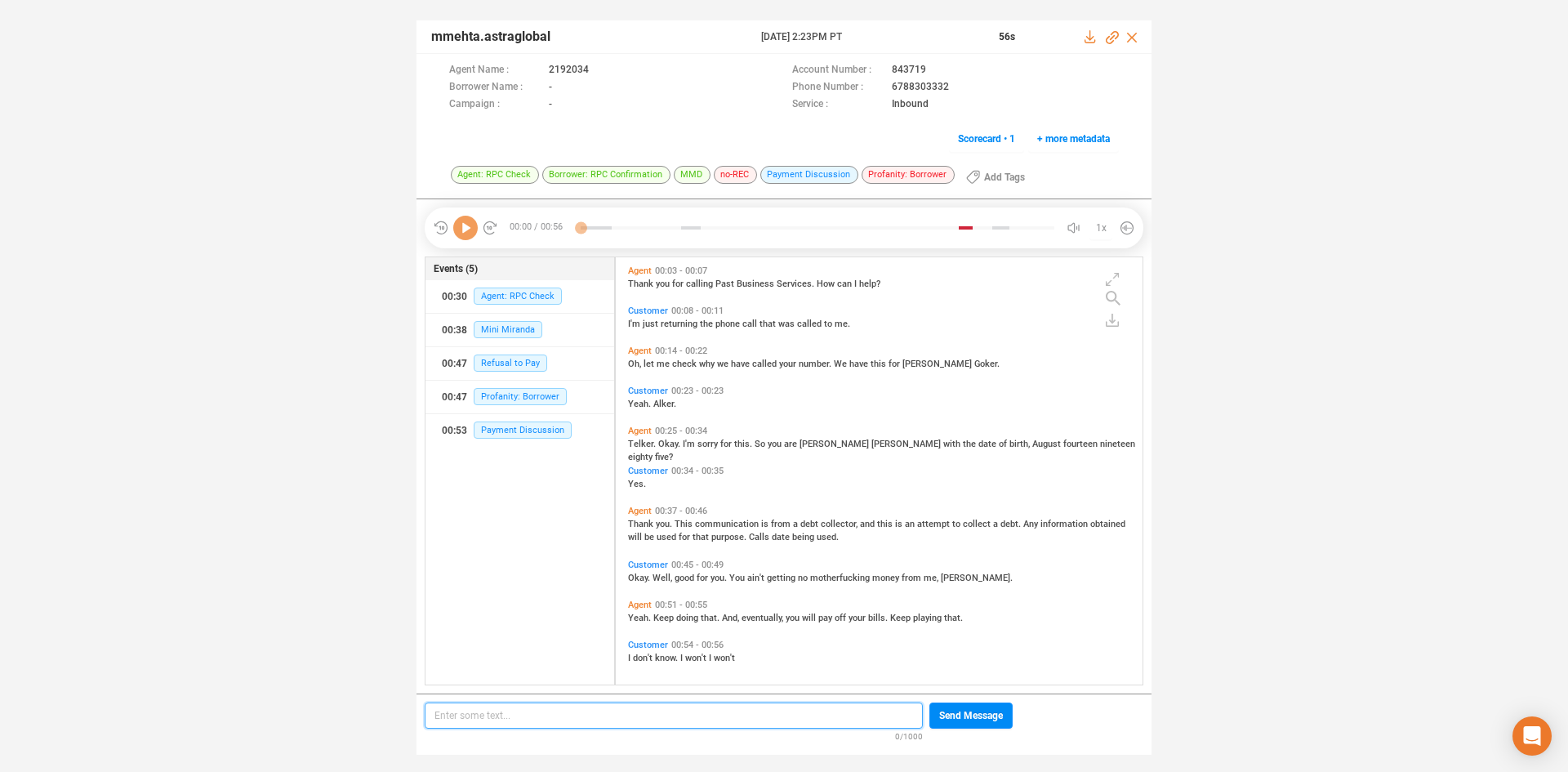
scroll to position [5, 9]
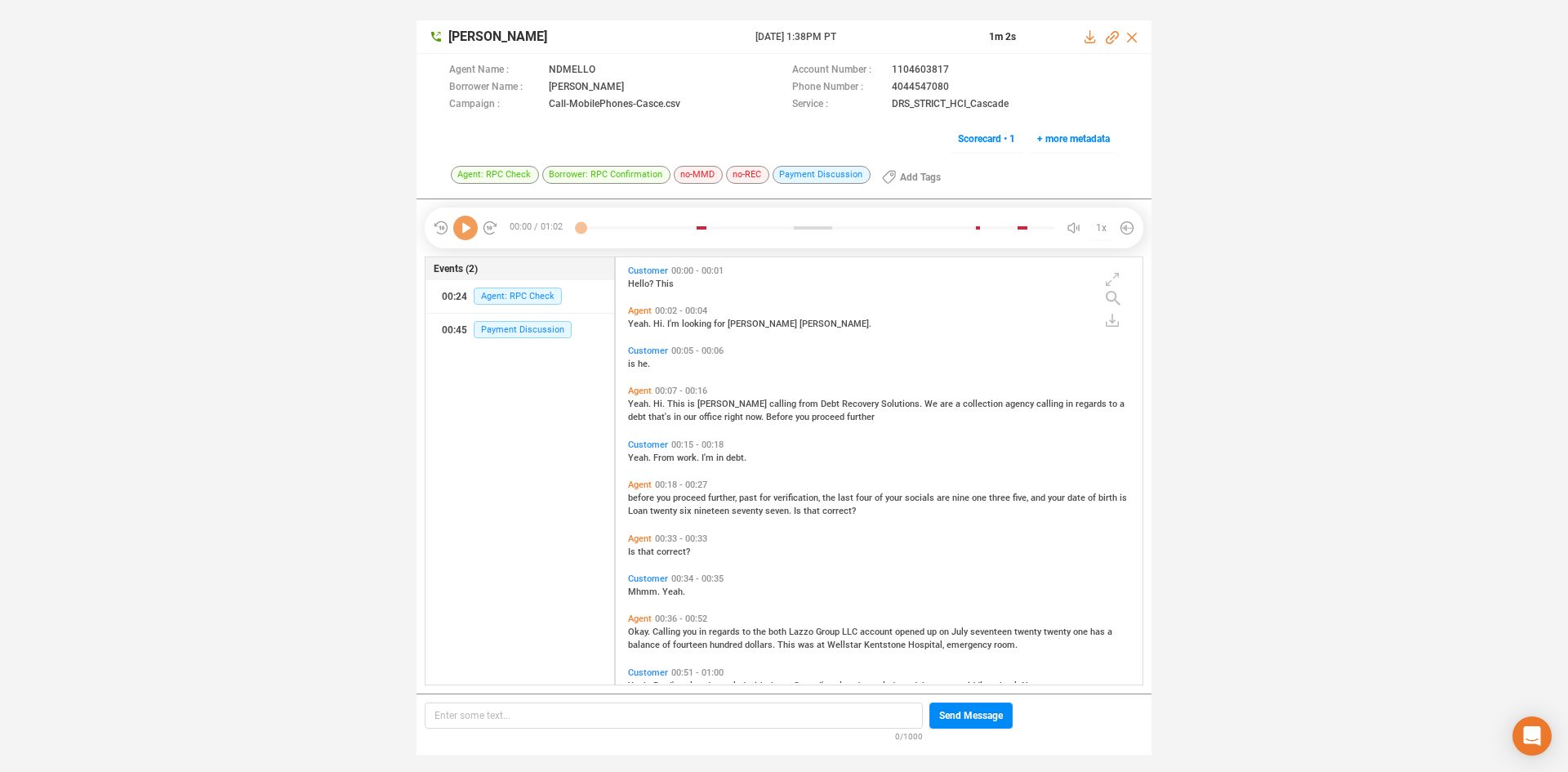
scroll to position [423, 519]
click at [455, 229] on icon at bounding box center [465, 228] width 25 height 25
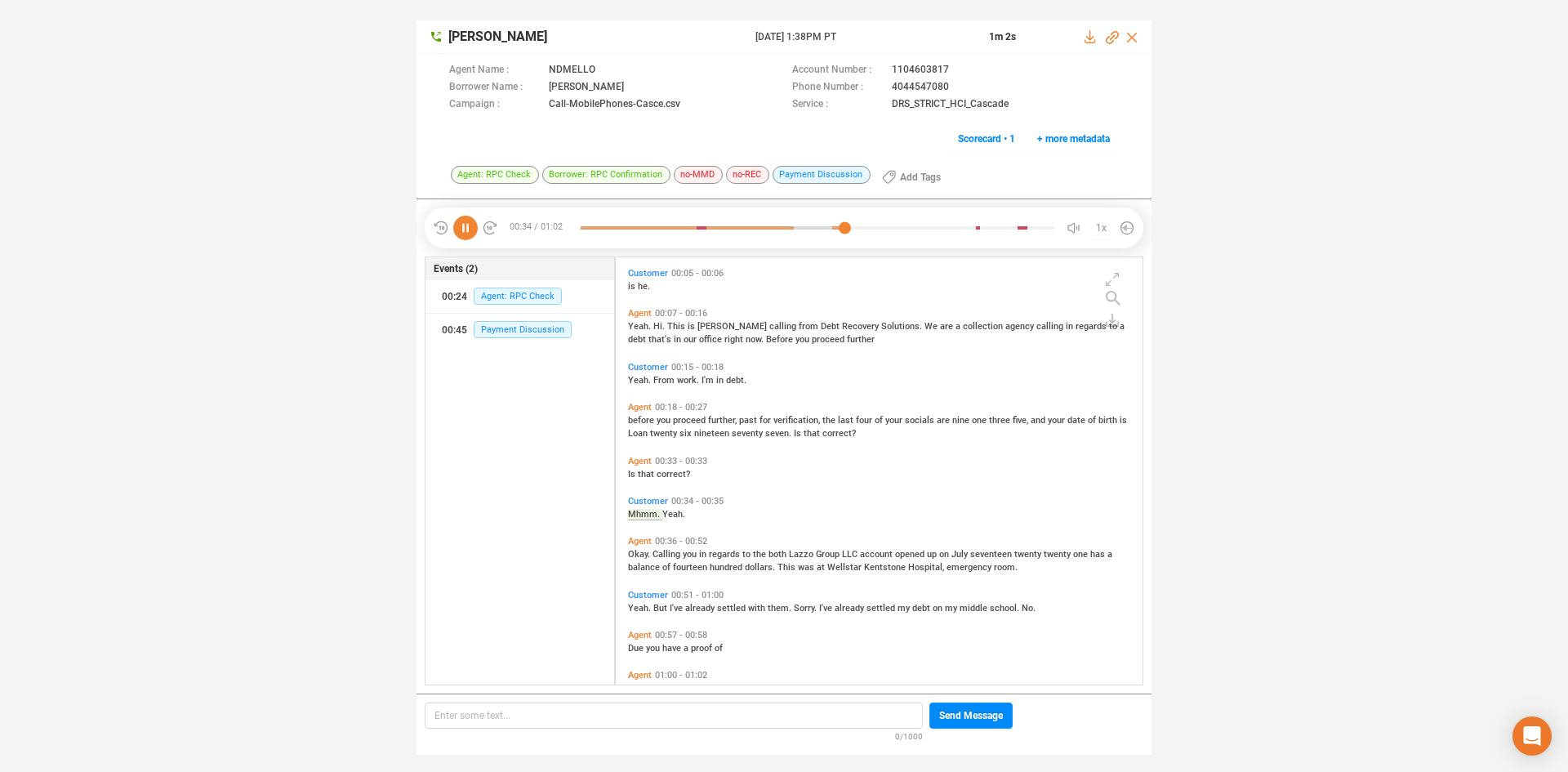
scroll to position [113, 0]
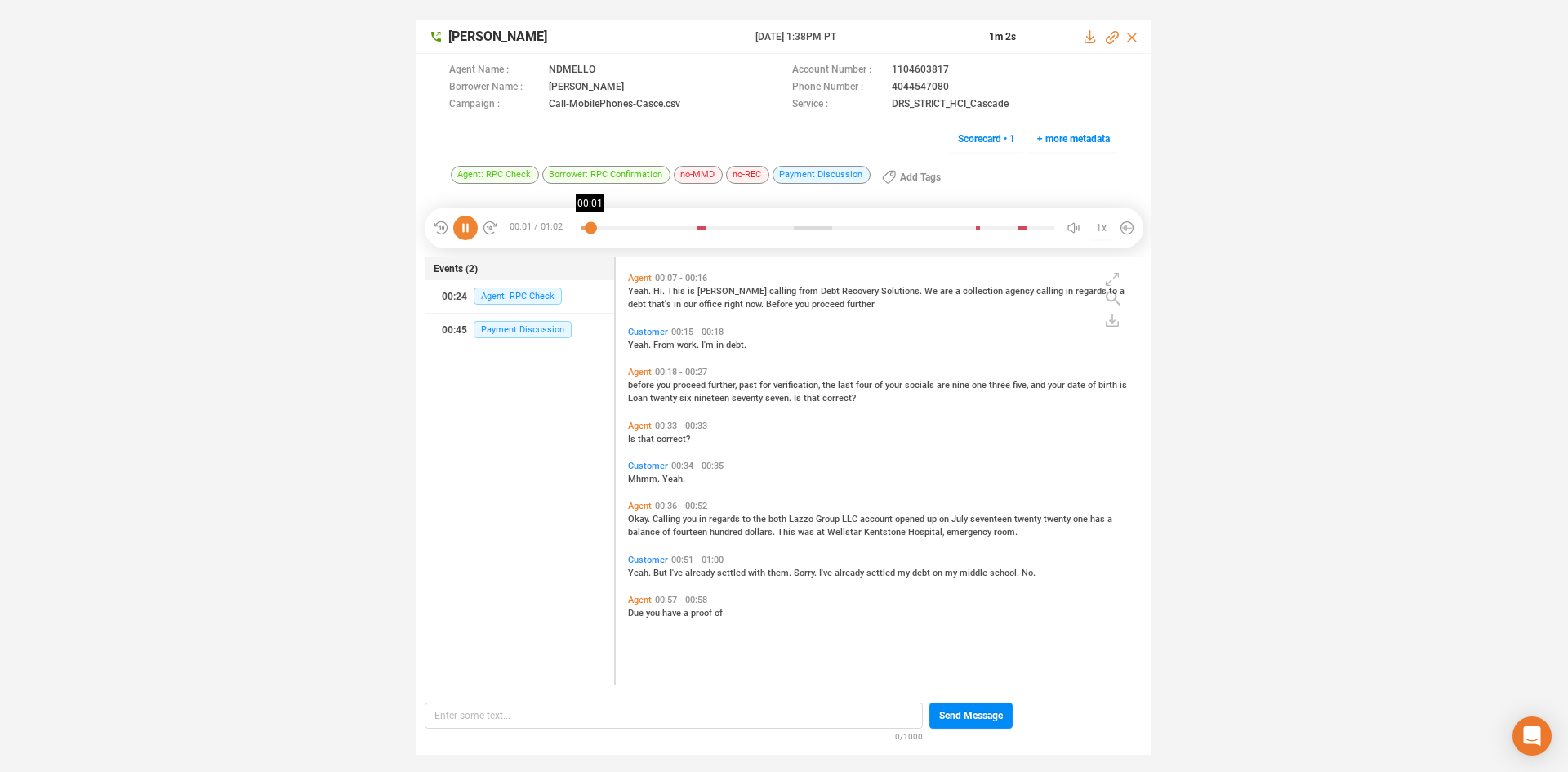
click at [591, 225] on div at bounding box center [818, 228] width 474 height 25
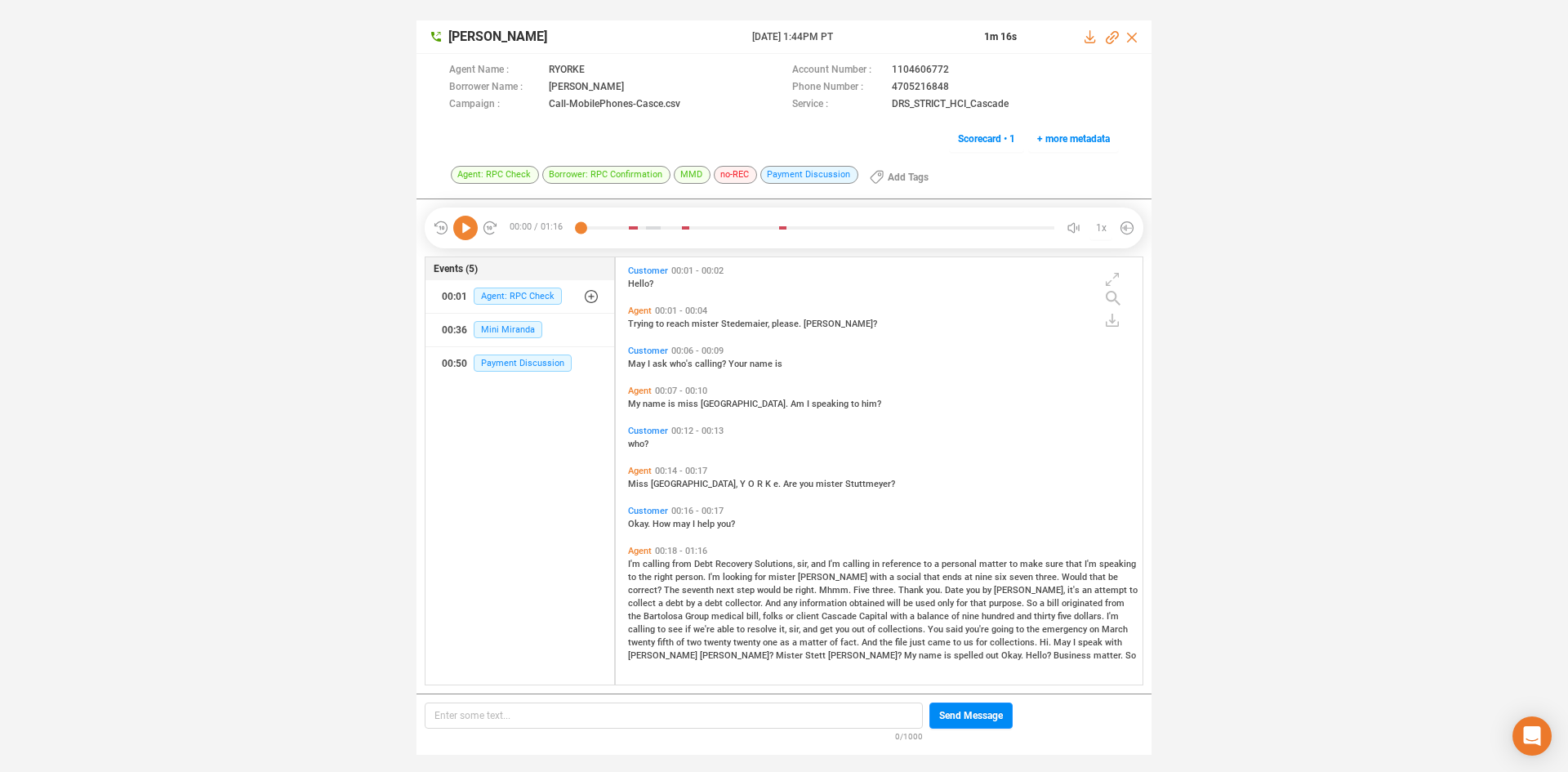
scroll to position [423, 519]
click at [462, 227] on icon at bounding box center [465, 228] width 25 height 25
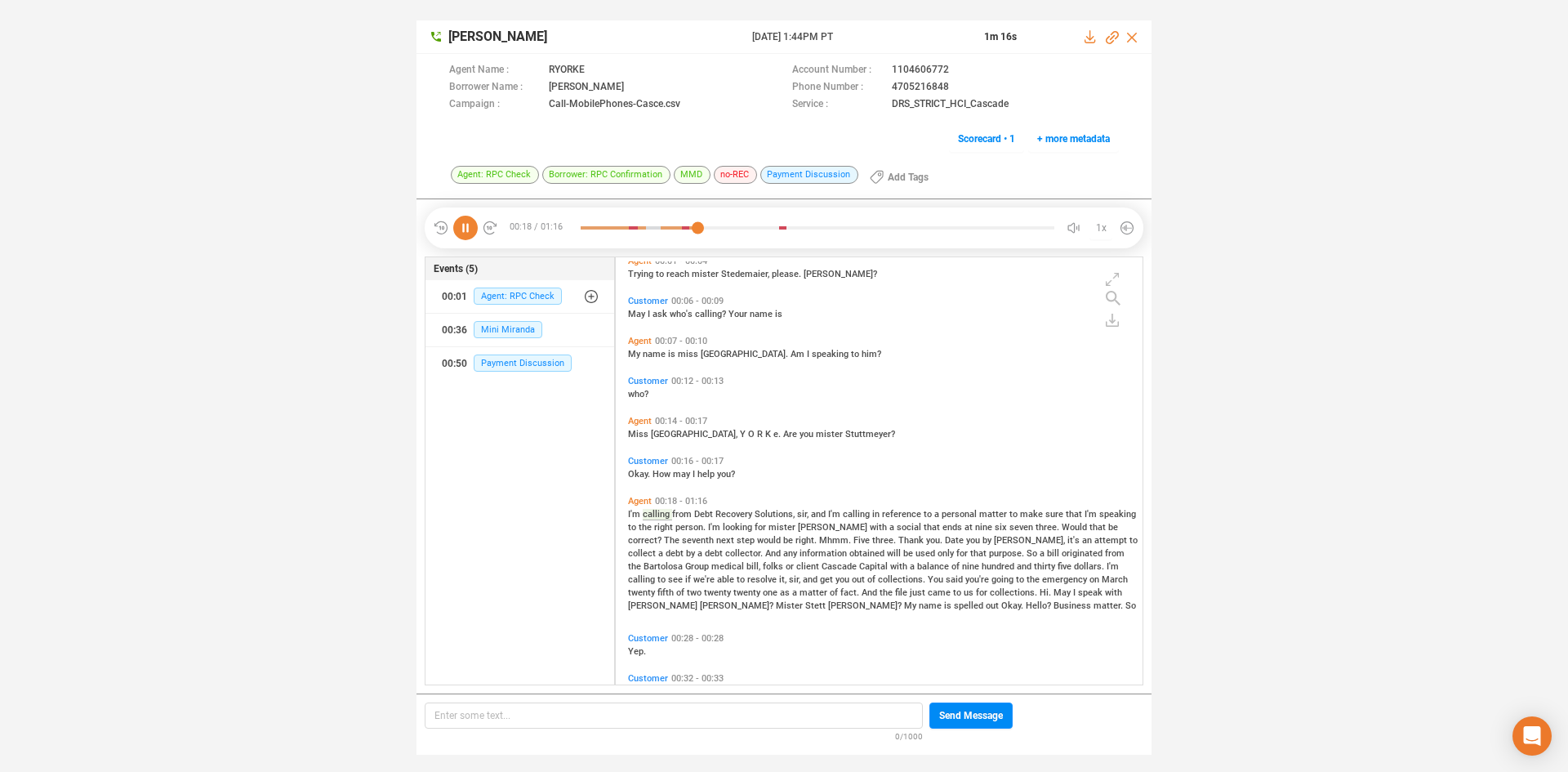
scroll to position [88, 0]
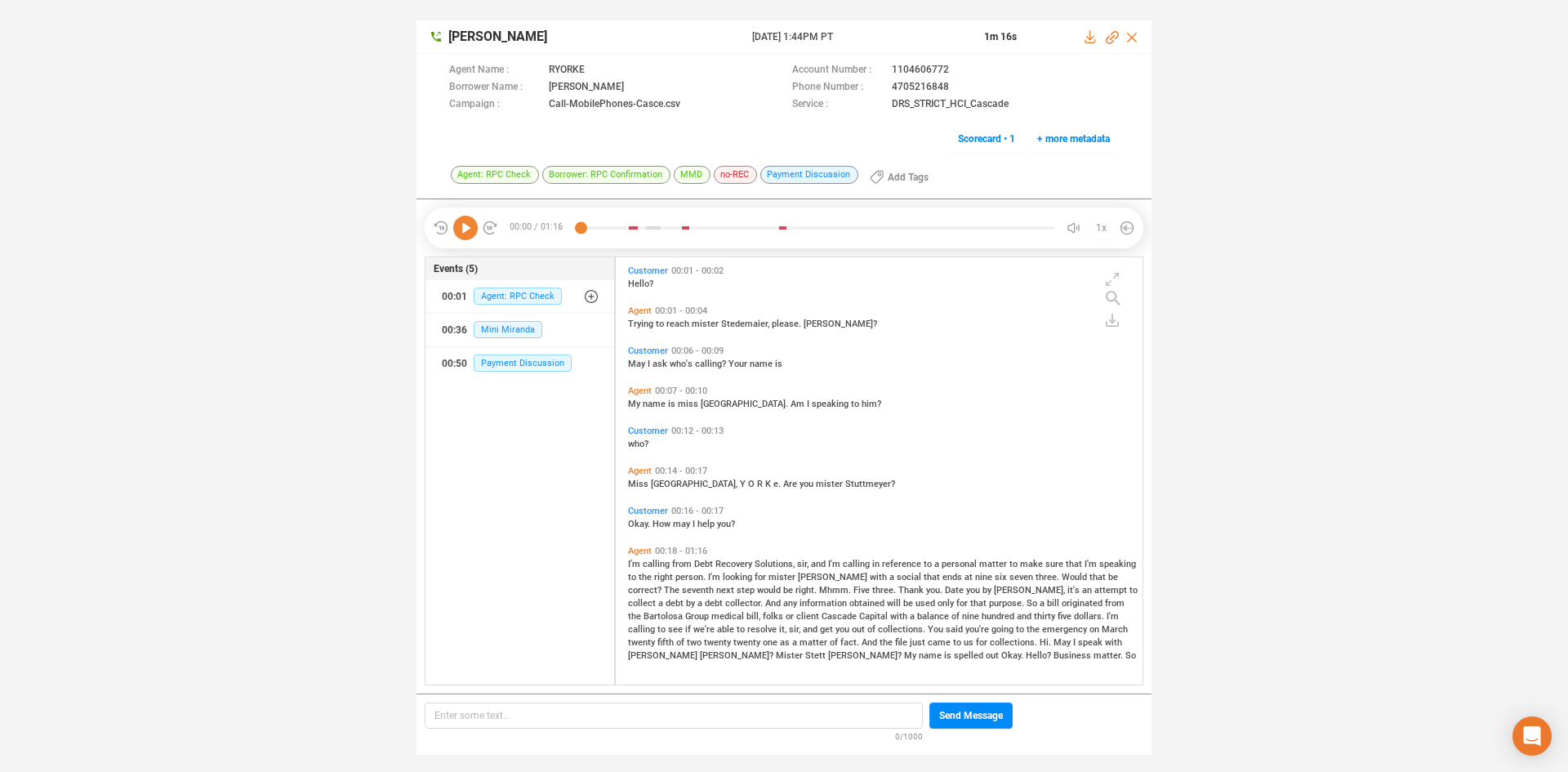
scroll to position [88, 0]
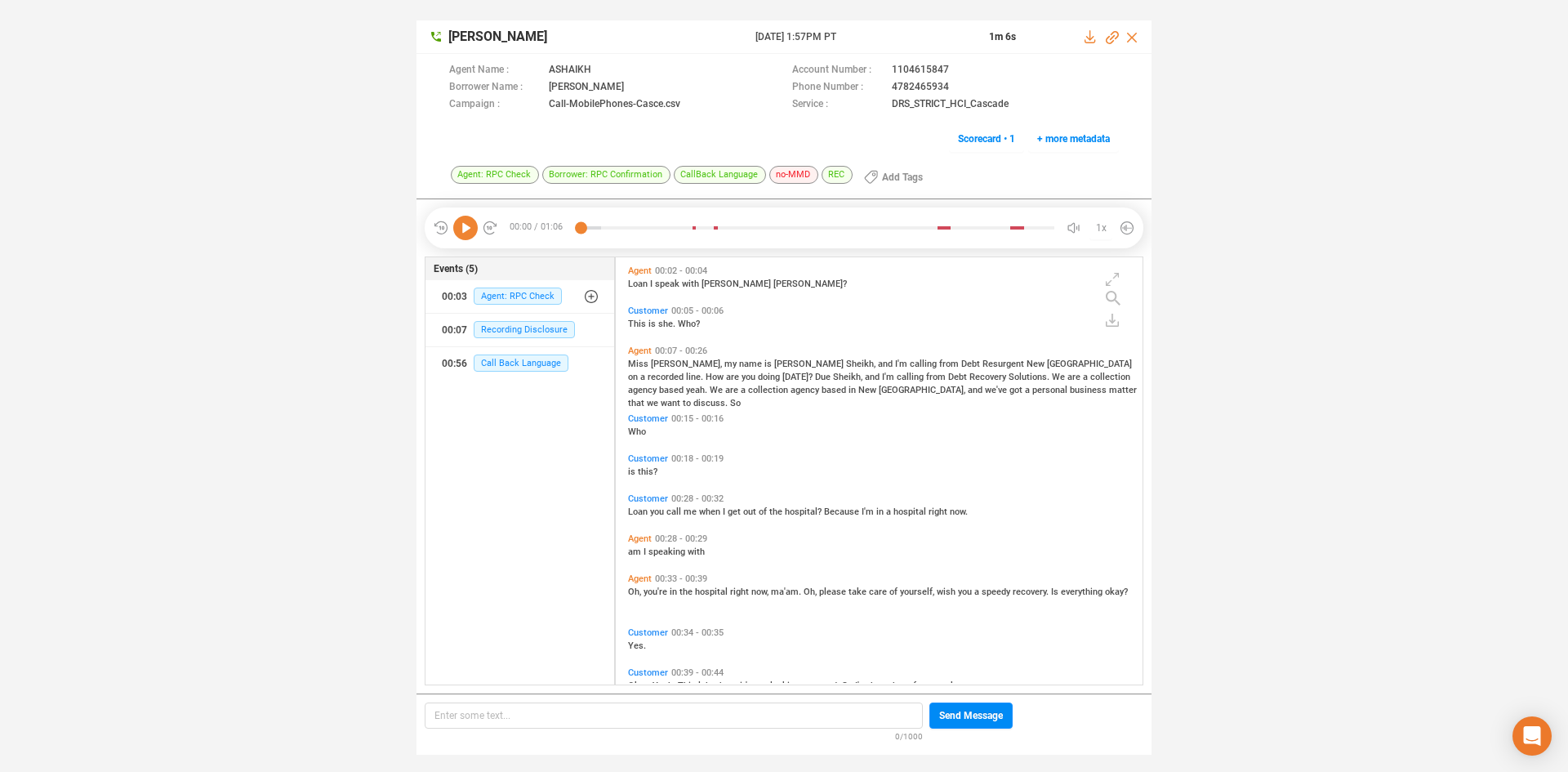
scroll to position [423, 519]
click at [468, 229] on icon at bounding box center [465, 228] width 25 height 25
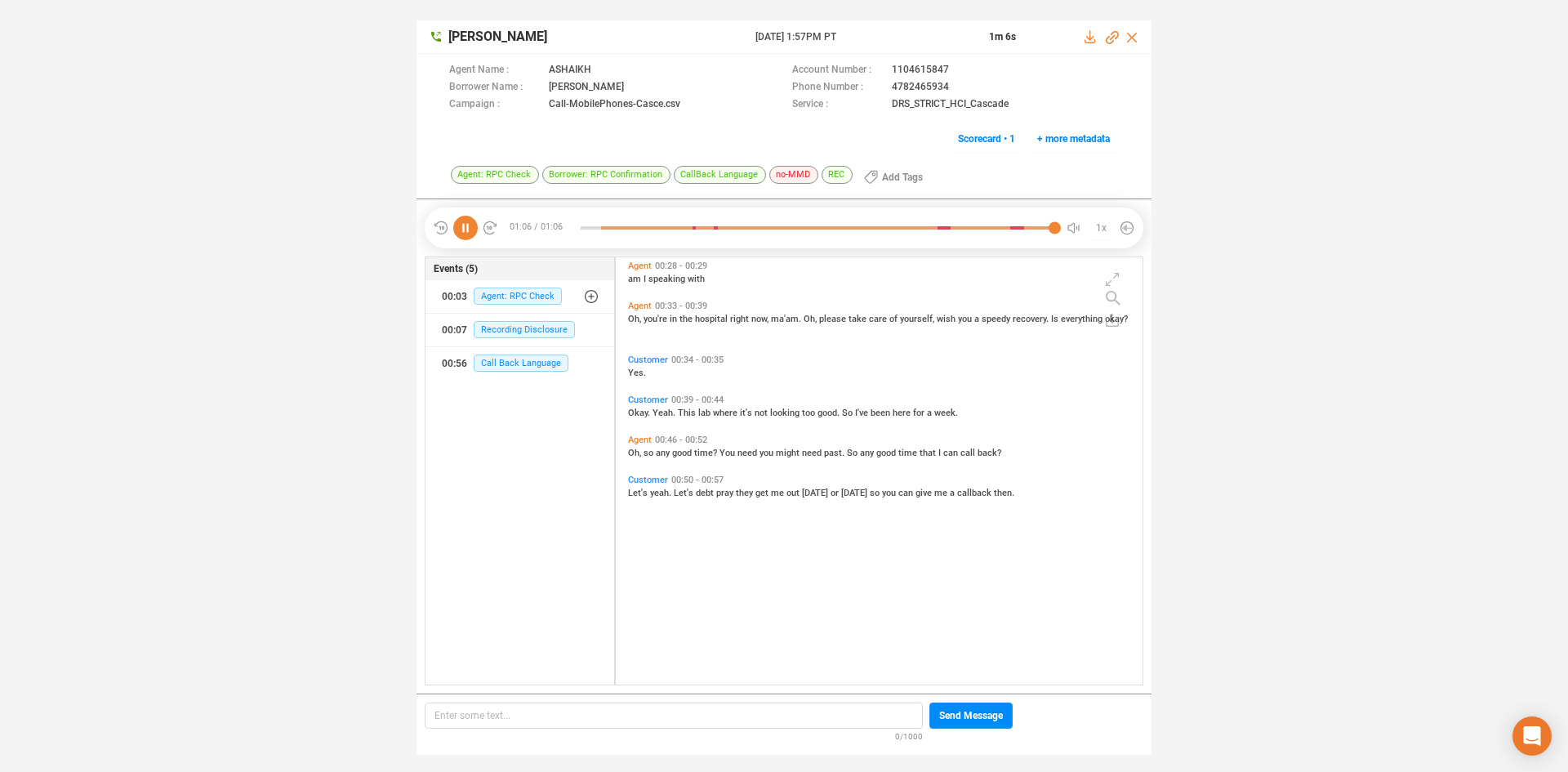
scroll to position [28, 0]
